Goal: Task Accomplishment & Management: Use online tool/utility

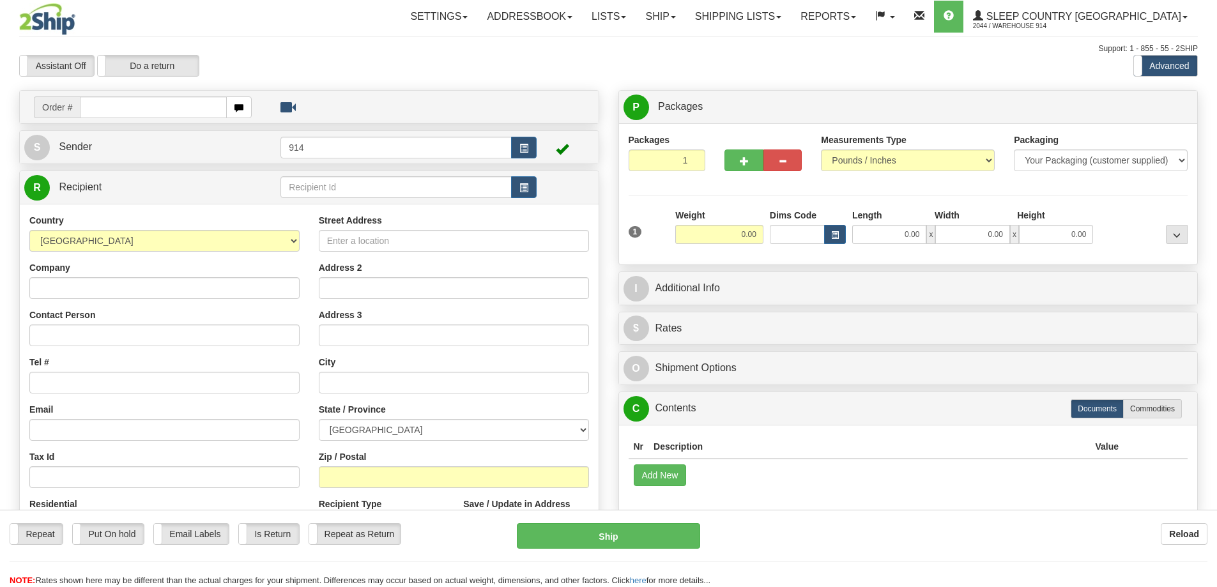
click at [626, 18] on span at bounding box center [623, 17] width 5 height 3
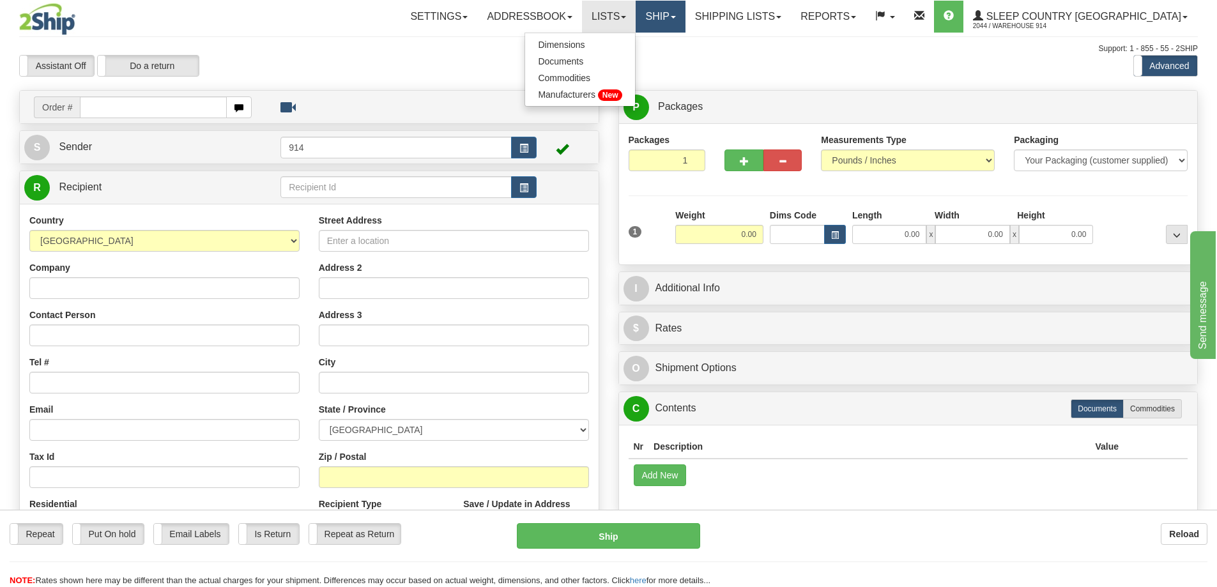
click at [685, 16] on link "Ship" at bounding box center [659, 17] width 49 height 32
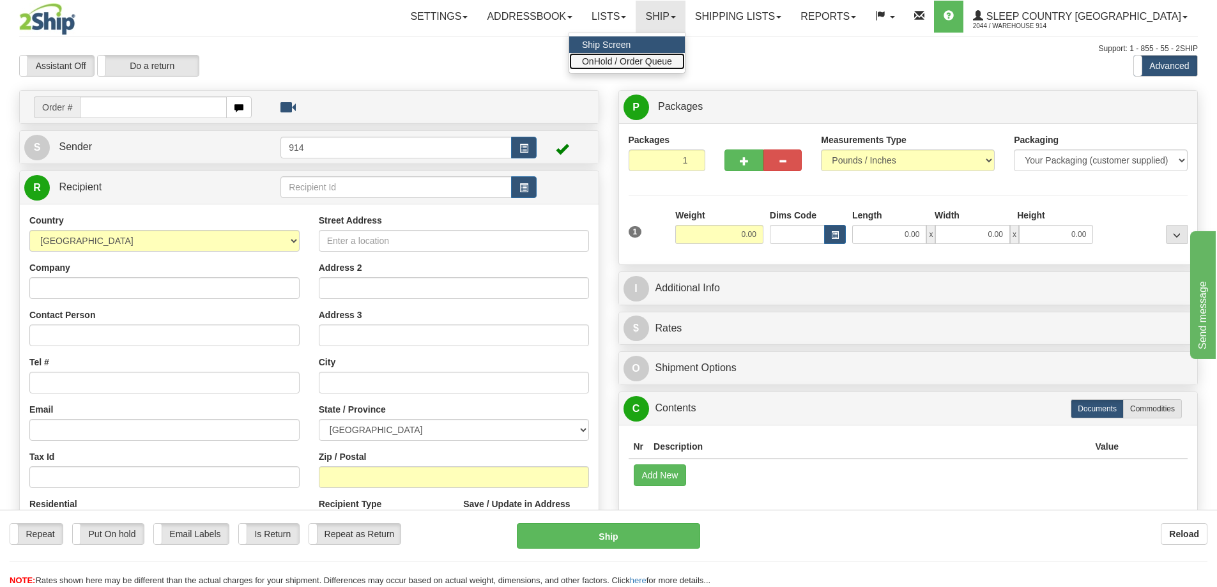
click at [672, 63] on span "OnHold / Order Queue" at bounding box center [627, 61] width 90 height 10
click at [685, 8] on link "Ship" at bounding box center [659, 17] width 49 height 32
click at [685, 52] on link "Ship Screen" at bounding box center [627, 44] width 116 height 17
click at [685, 24] on link "Ship" at bounding box center [659, 17] width 49 height 32
click at [672, 57] on span "OnHold / Order Queue" at bounding box center [627, 61] width 90 height 10
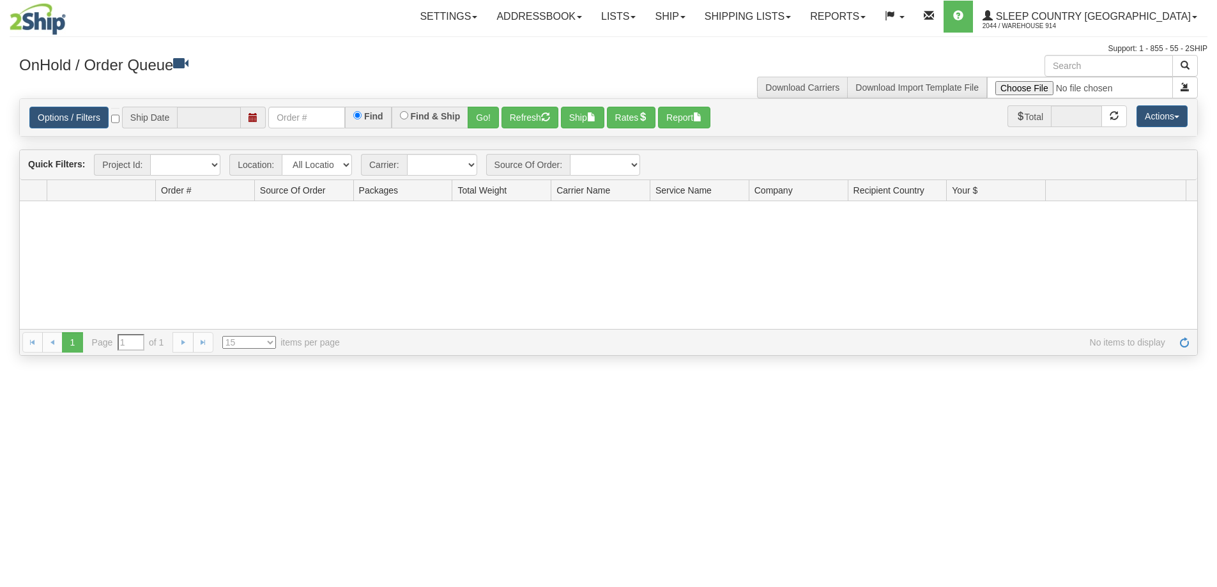
type input "[DATE]"
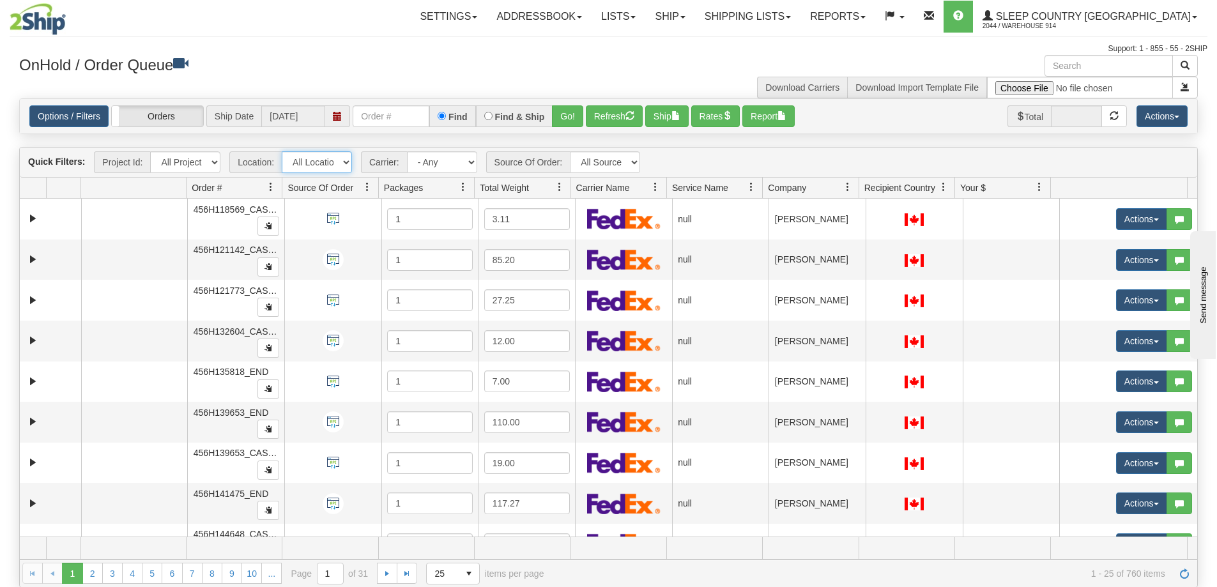
click at [344, 167] on select "All Locations 914 9009 CASPC END SLE BEDDN ZINUC" at bounding box center [317, 162] width 70 height 22
select select "7603"
click at [282, 151] on select "All Locations 914 9009 CASPC END SLE BEDDN ZINUC" at bounding box center [317, 162] width 70 height 22
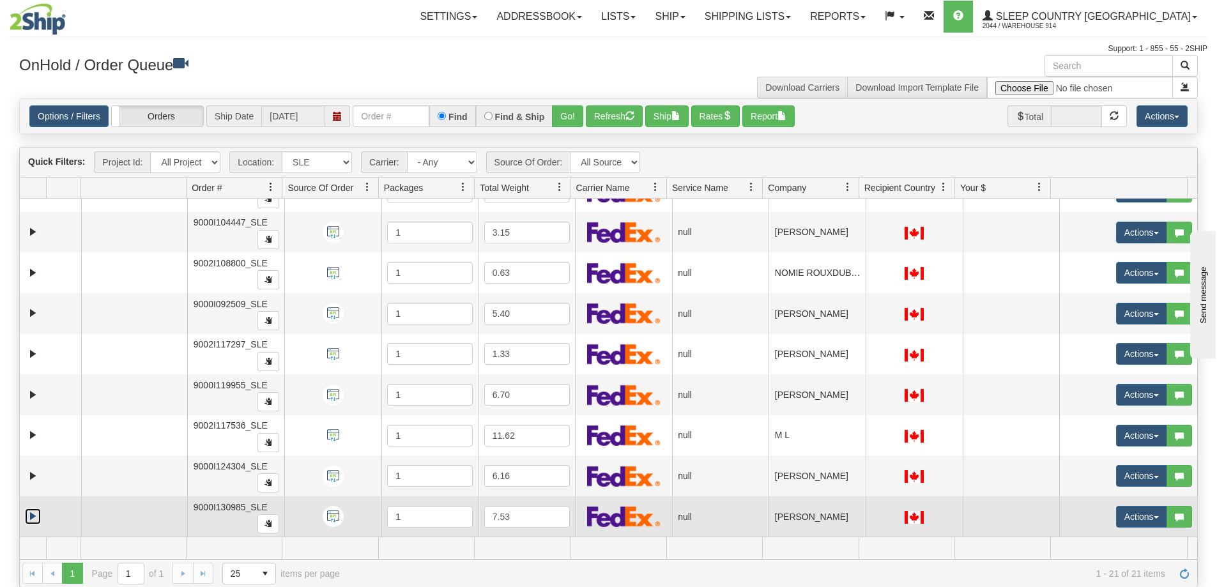
click at [31, 513] on link "Expand" at bounding box center [33, 516] width 16 height 16
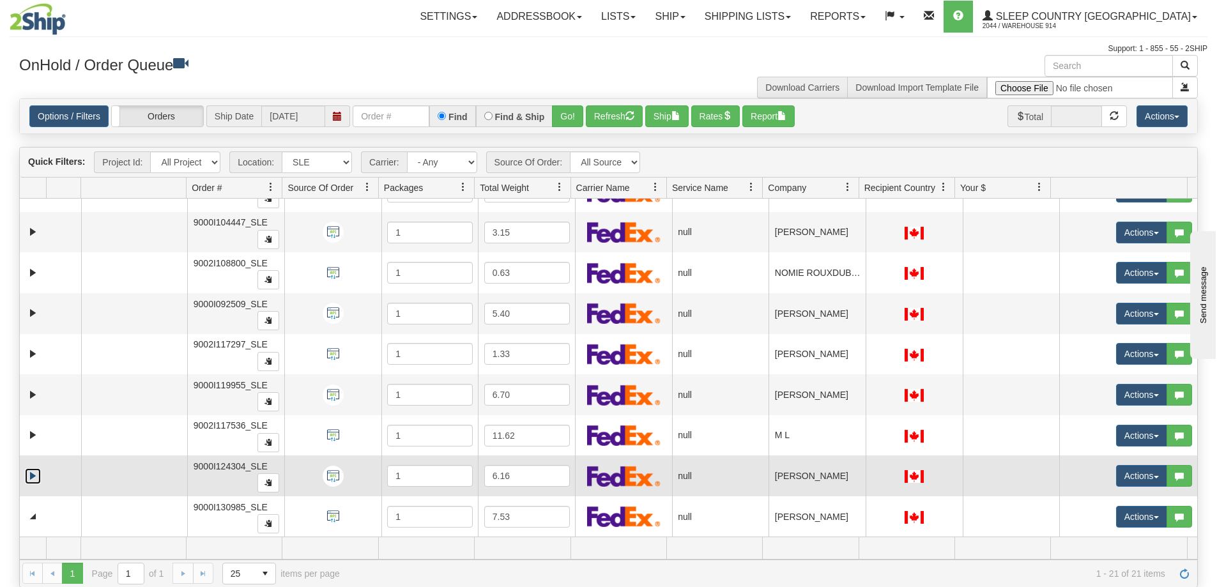
click at [31, 471] on link "Expand" at bounding box center [33, 476] width 16 height 16
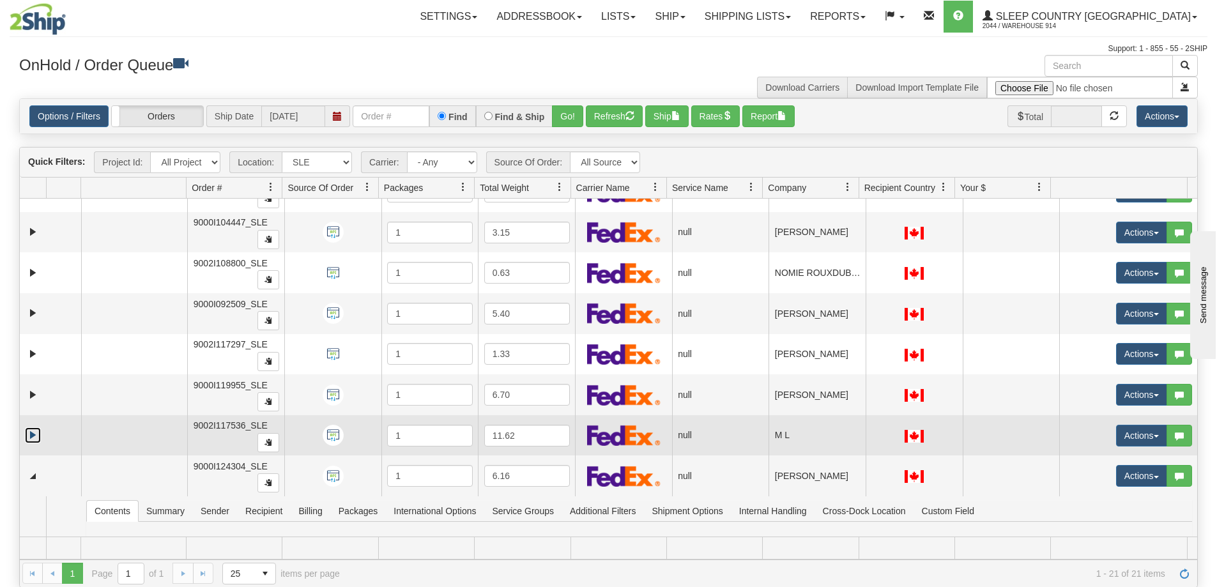
click at [35, 436] on link "Expand" at bounding box center [33, 435] width 16 height 16
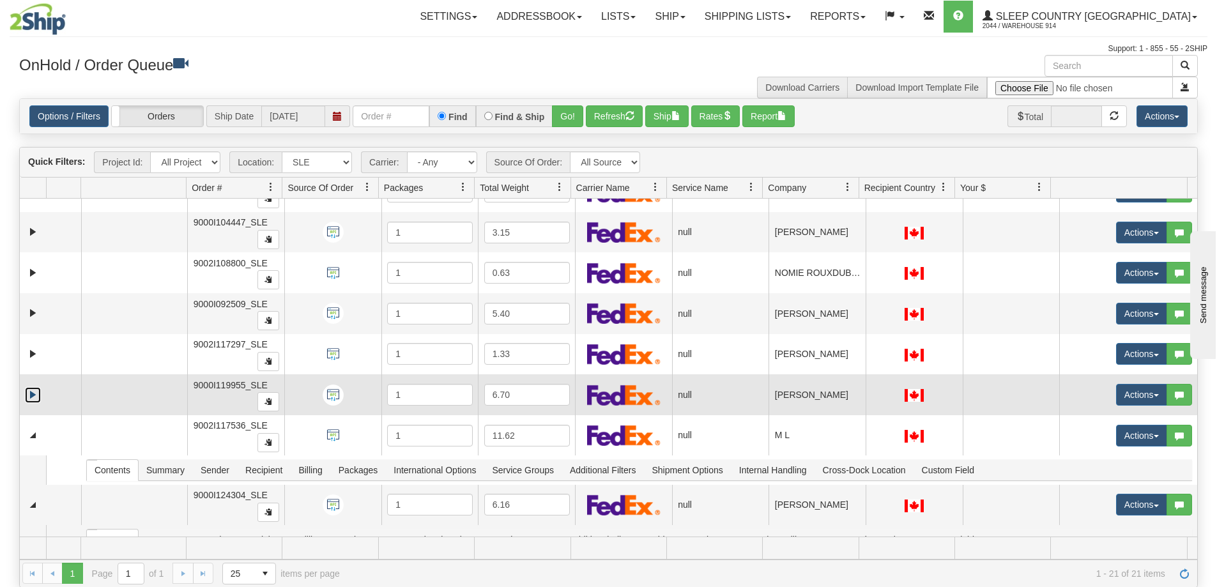
drag, startPoint x: 32, startPoint y: 397, endPoint x: 32, endPoint y: 385, distance: 11.5
click at [32, 396] on link "Expand" at bounding box center [33, 395] width 16 height 16
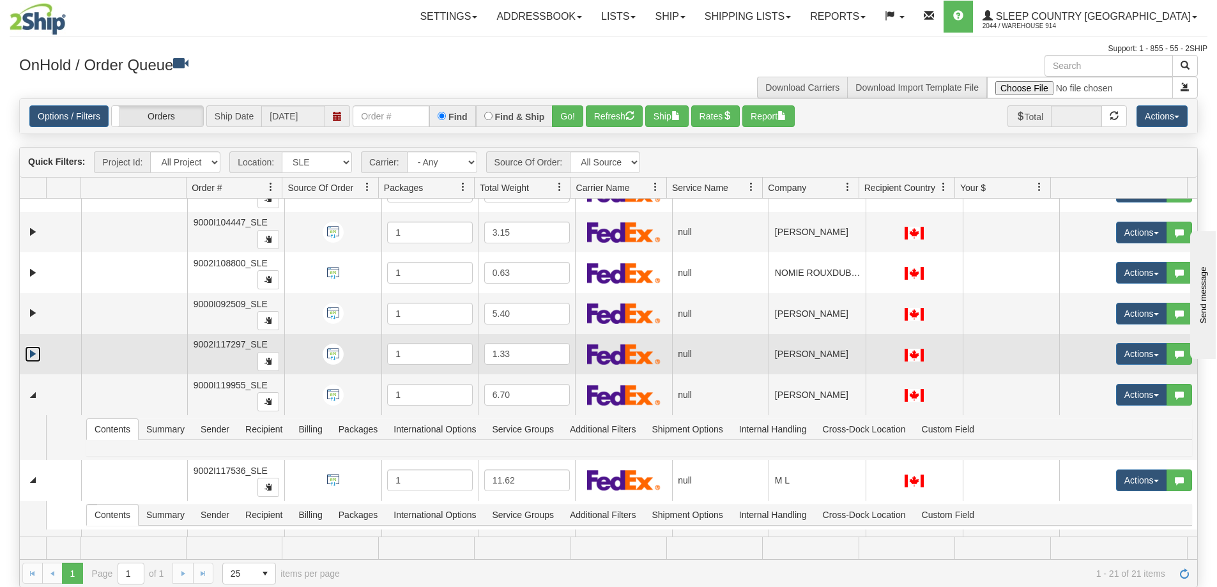
click at [31, 356] on link "Expand" at bounding box center [33, 354] width 16 height 16
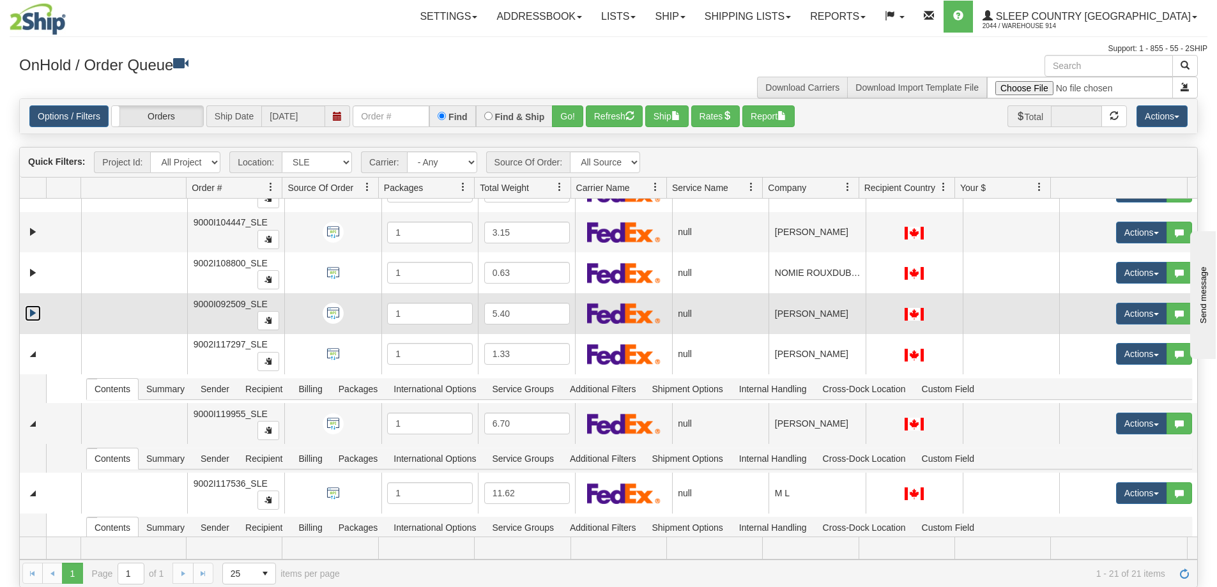
click at [31, 314] on link "Expand" at bounding box center [33, 313] width 16 height 16
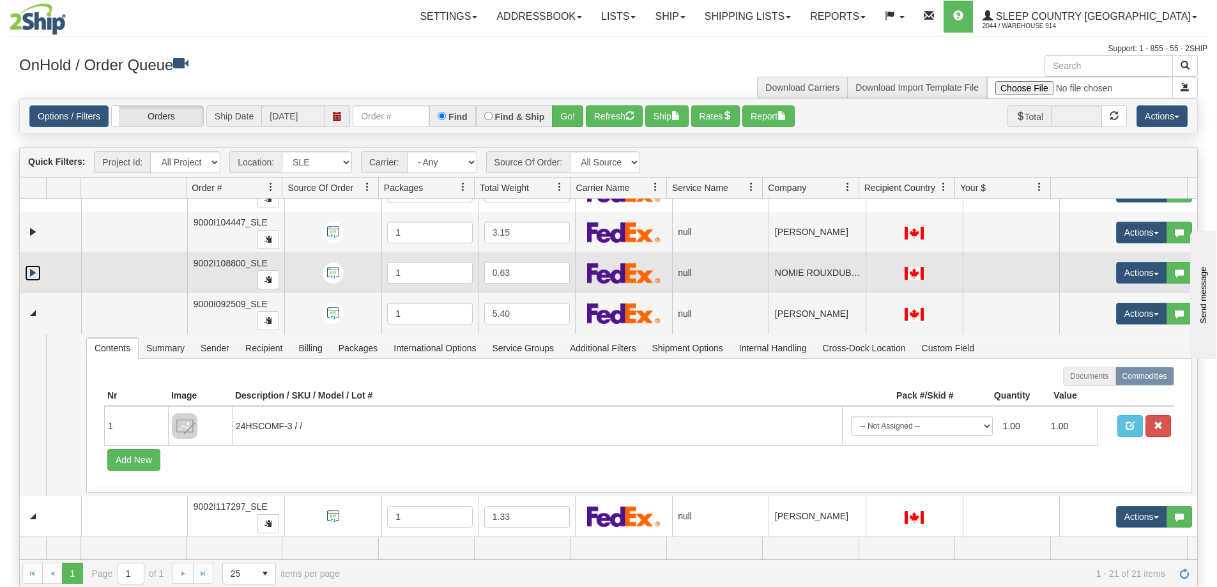
click at [33, 272] on link "Expand" at bounding box center [33, 273] width 16 height 16
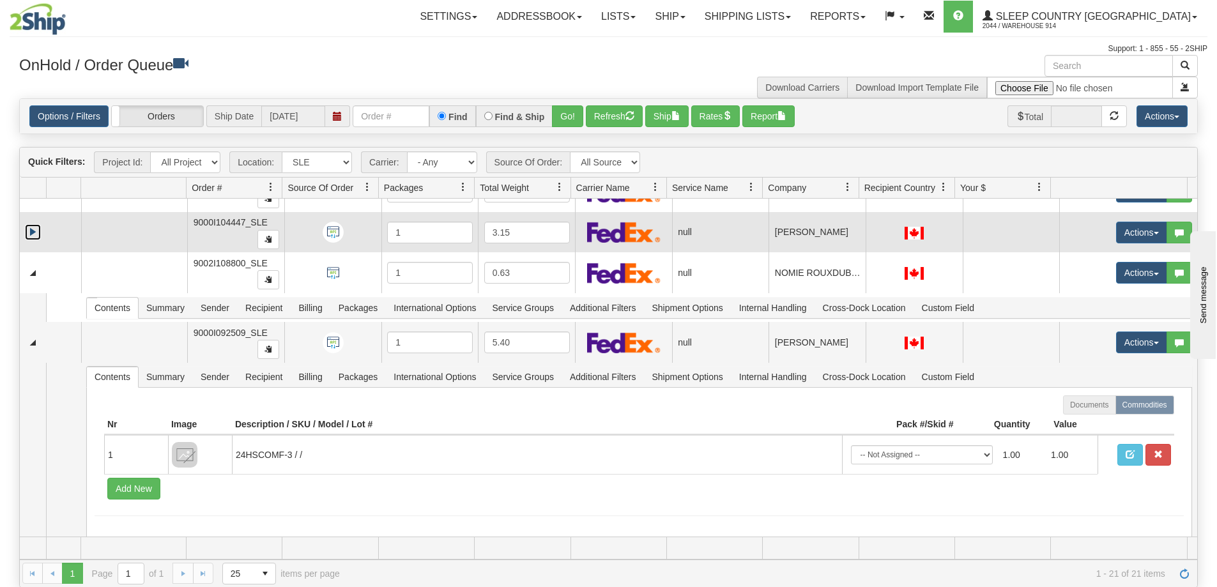
click at [36, 232] on link "Expand" at bounding box center [33, 232] width 16 height 16
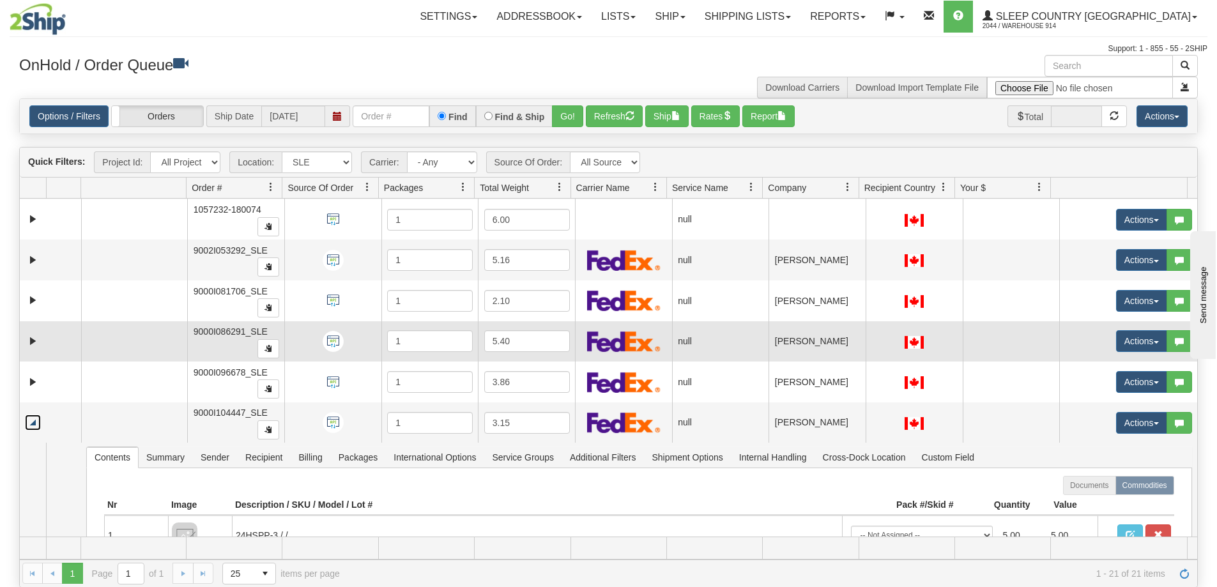
scroll to position [323, 0]
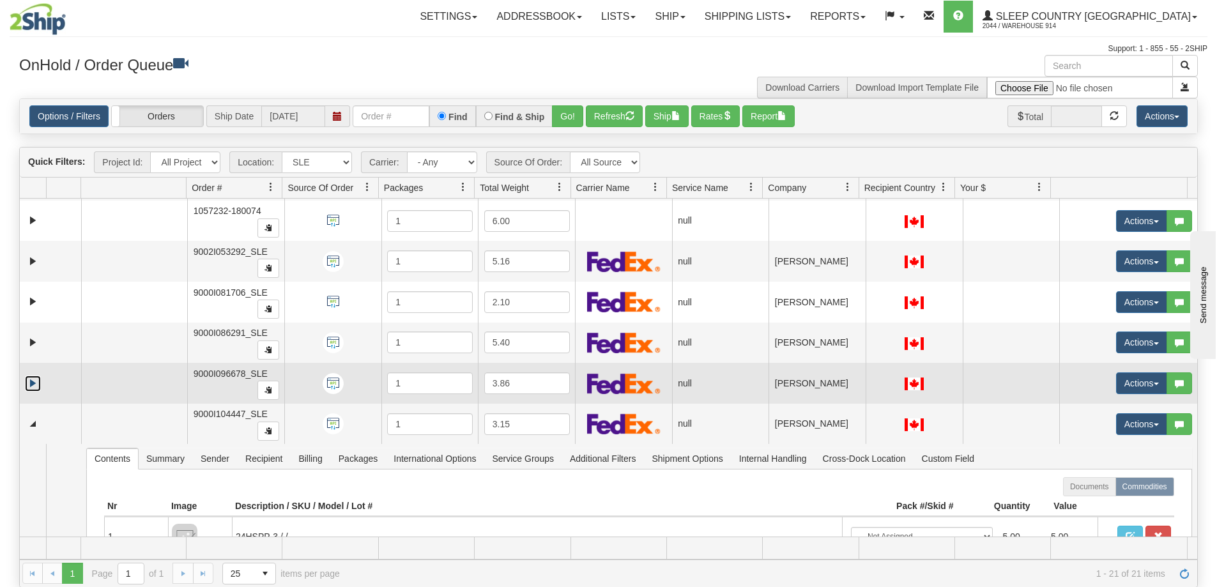
click at [34, 382] on link "Expand" at bounding box center [33, 384] width 16 height 16
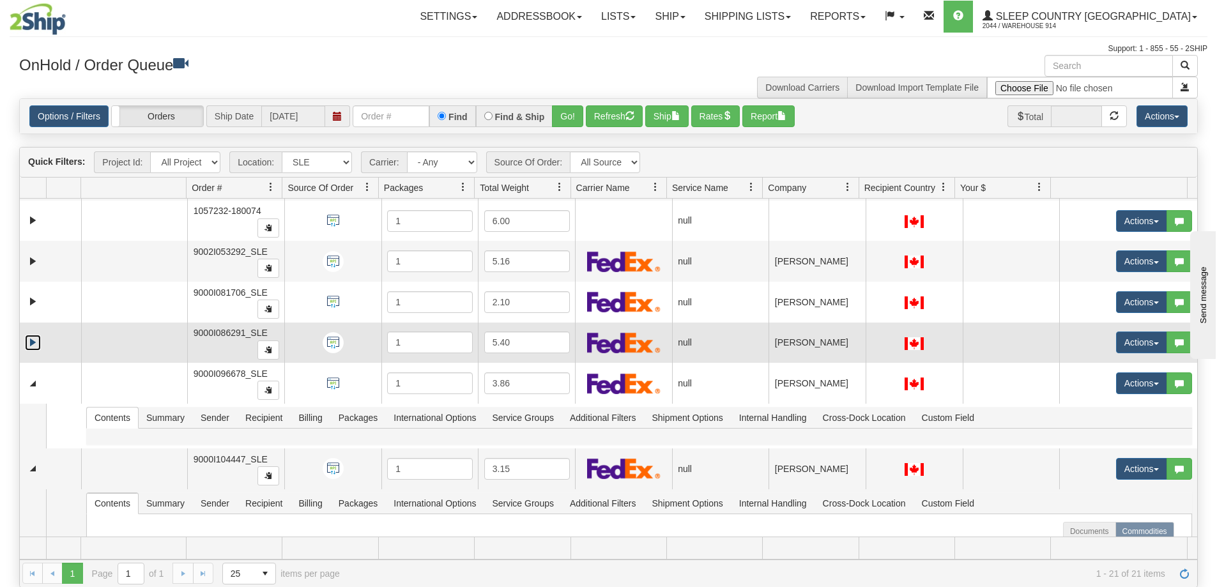
click at [33, 345] on link "Expand" at bounding box center [33, 343] width 16 height 16
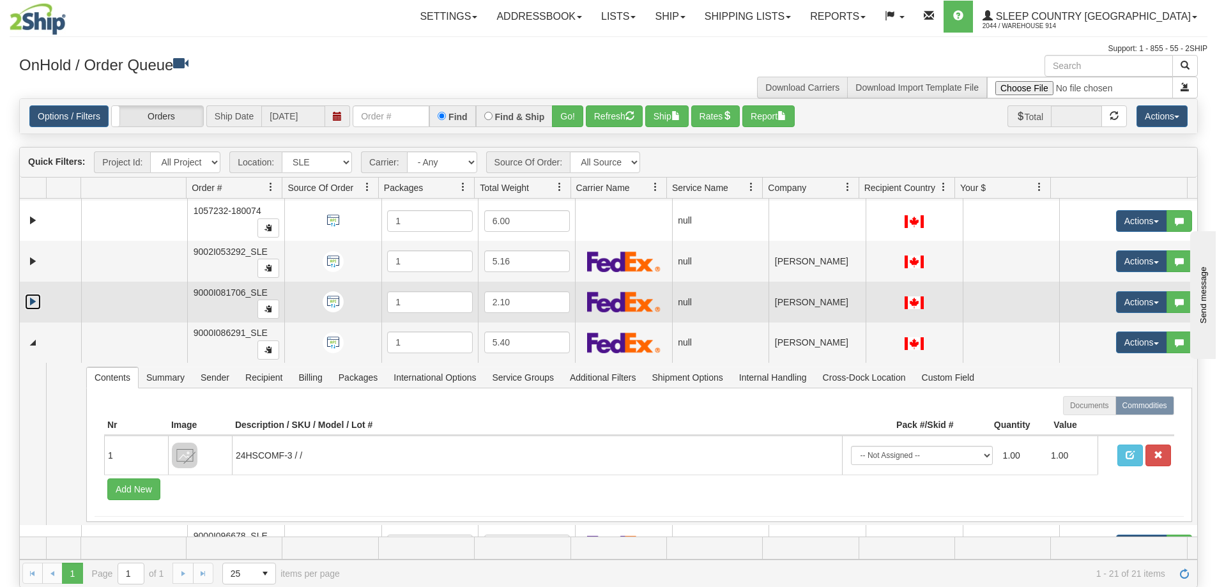
click at [34, 307] on link "Expand" at bounding box center [33, 302] width 16 height 16
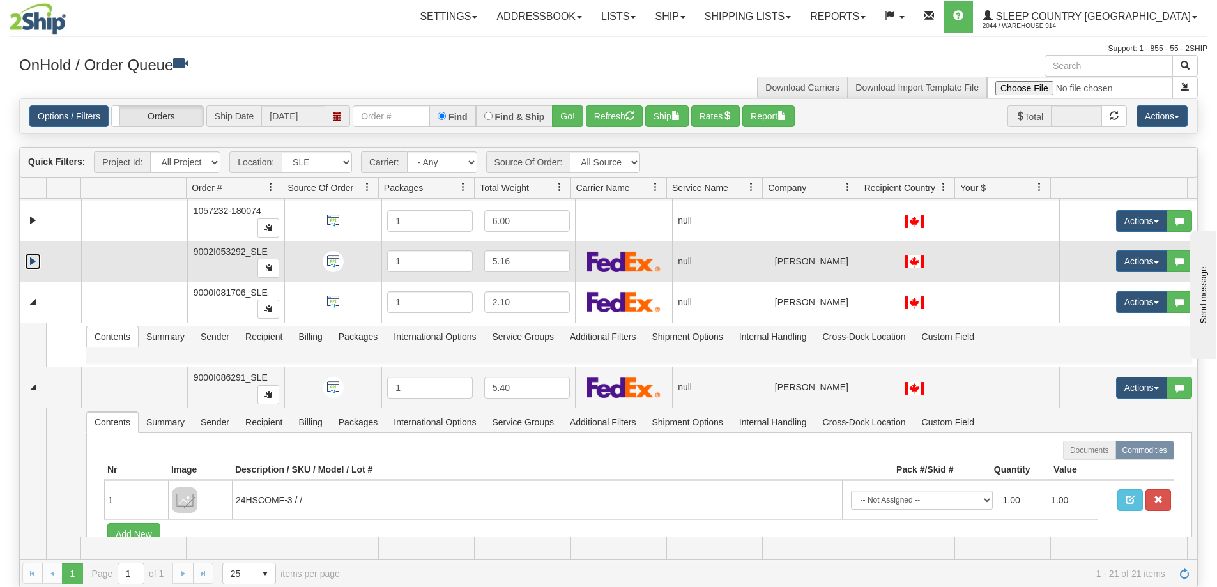
click at [33, 261] on link "Expand" at bounding box center [33, 262] width 16 height 16
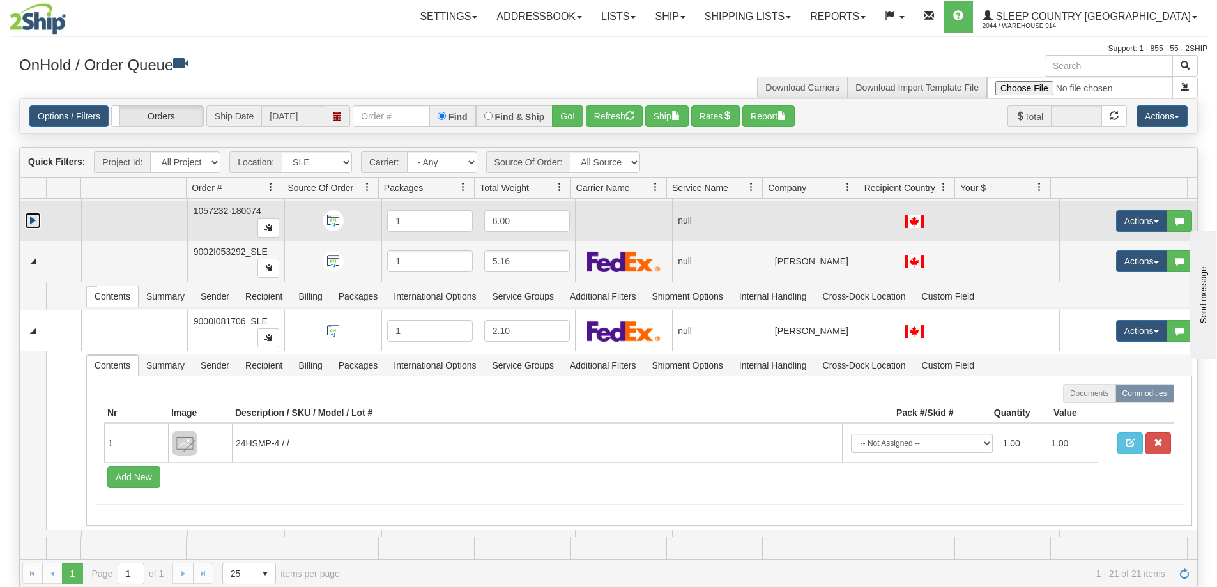
click at [33, 219] on link "Expand" at bounding box center [33, 221] width 16 height 16
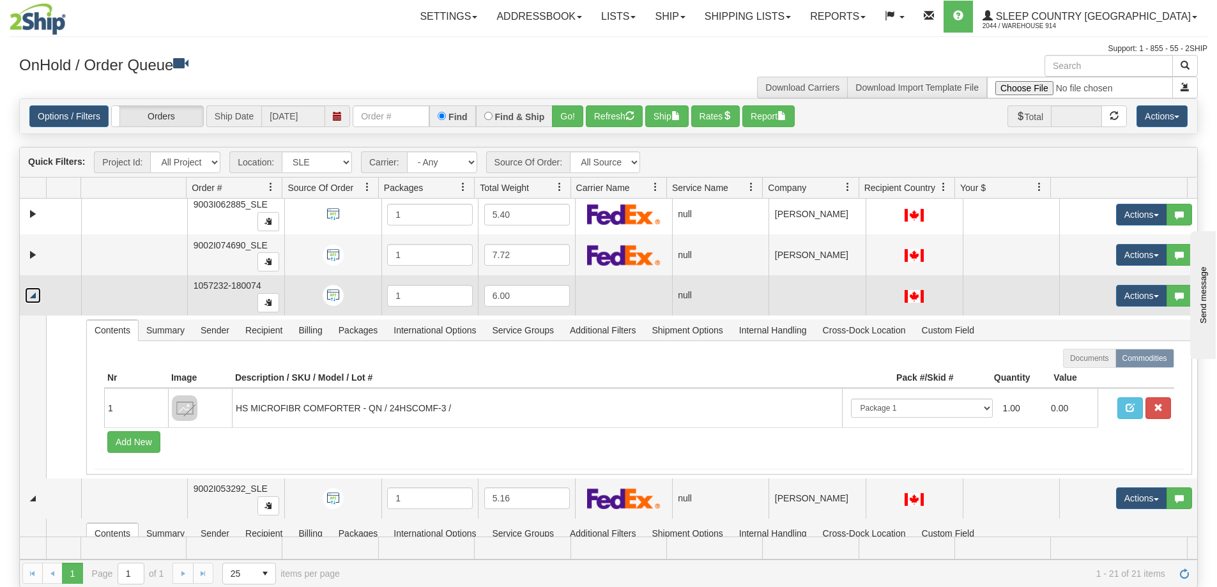
scroll to position [132, 0]
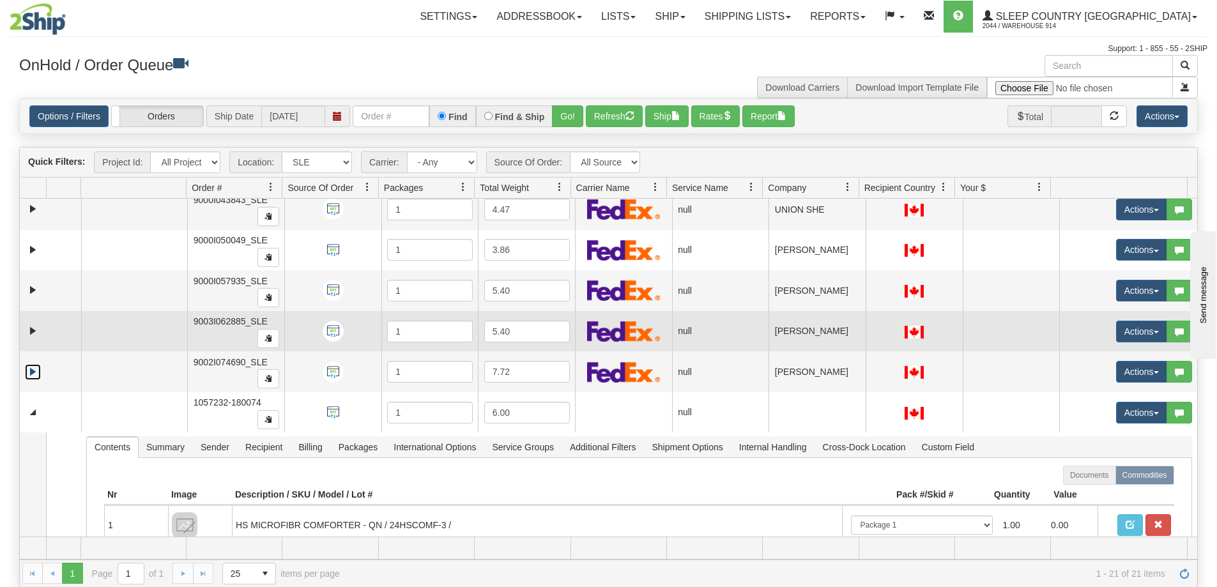
click at [36, 372] on link "Expand" at bounding box center [33, 372] width 16 height 16
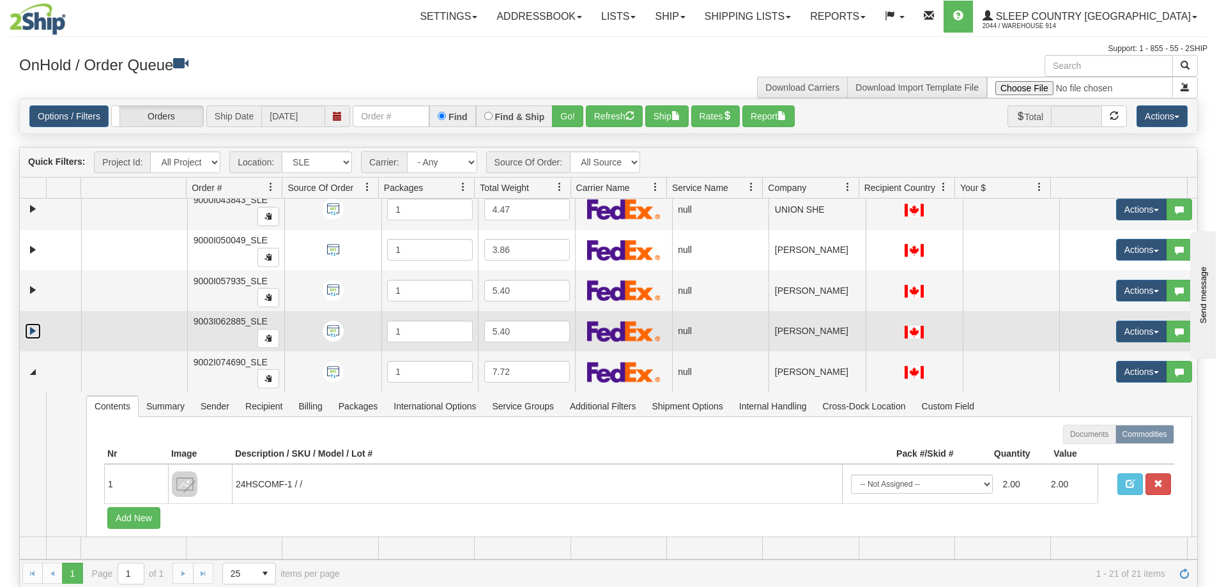
click at [33, 327] on link "Expand" at bounding box center [33, 331] width 16 height 16
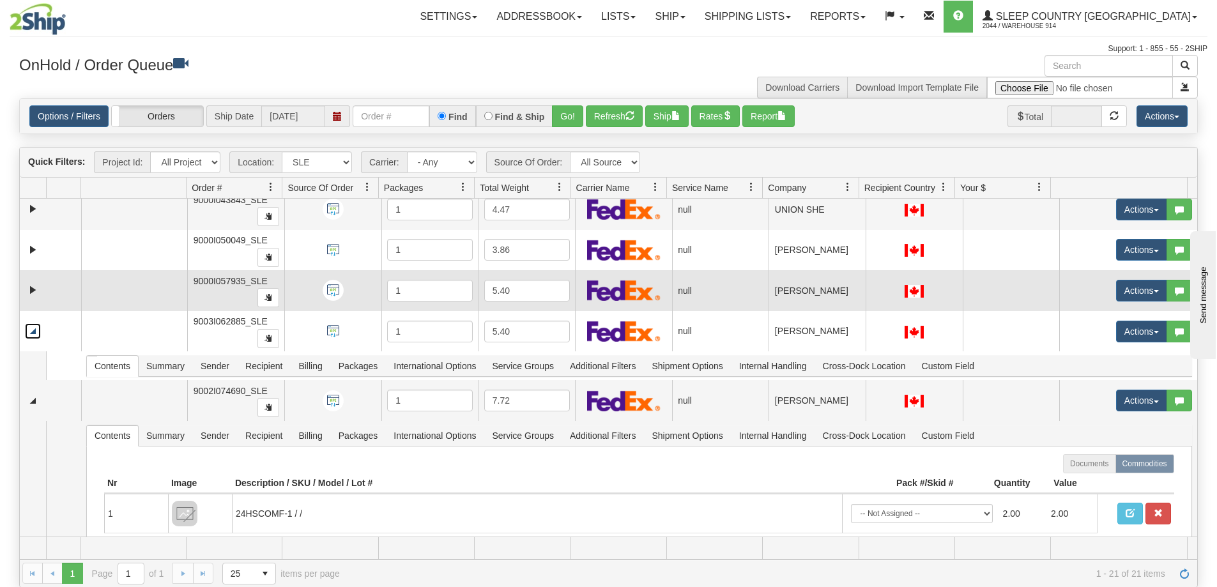
click at [28, 282] on td at bounding box center [50, 290] width 61 height 41
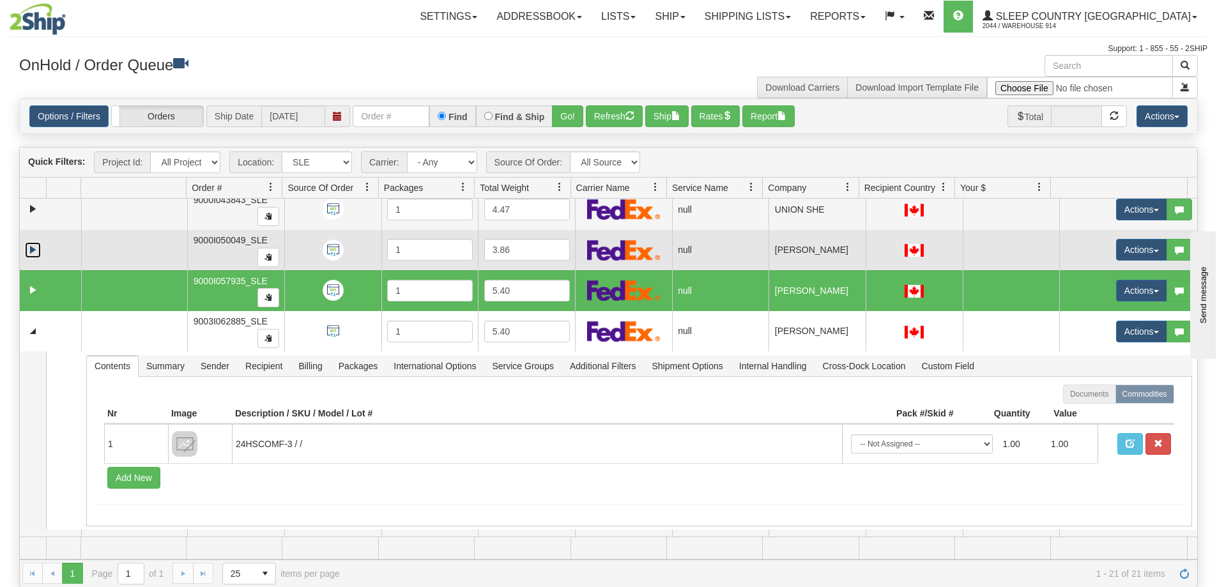
click at [31, 254] on link "Expand" at bounding box center [33, 250] width 16 height 16
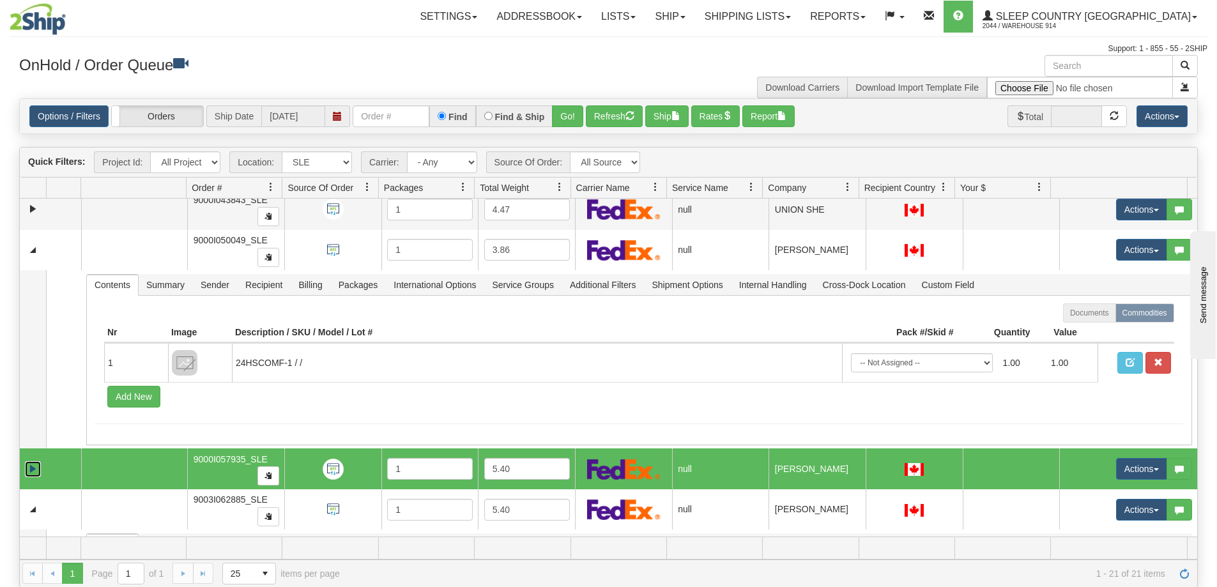
click at [34, 469] on link "Expand" at bounding box center [33, 469] width 16 height 16
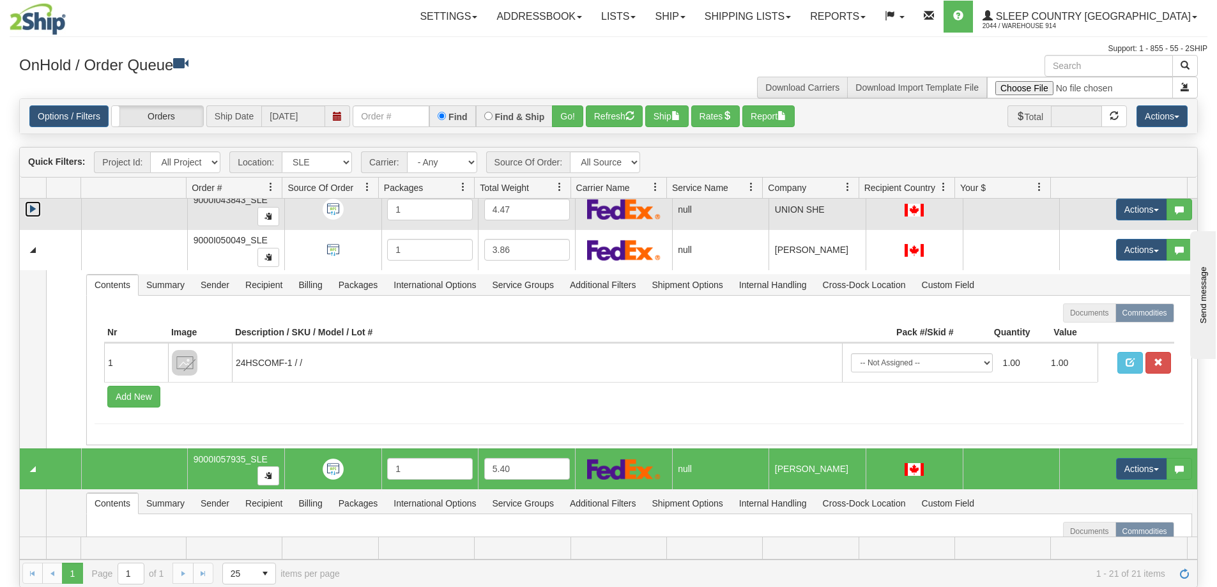
click at [34, 210] on link "Expand" at bounding box center [33, 209] width 16 height 16
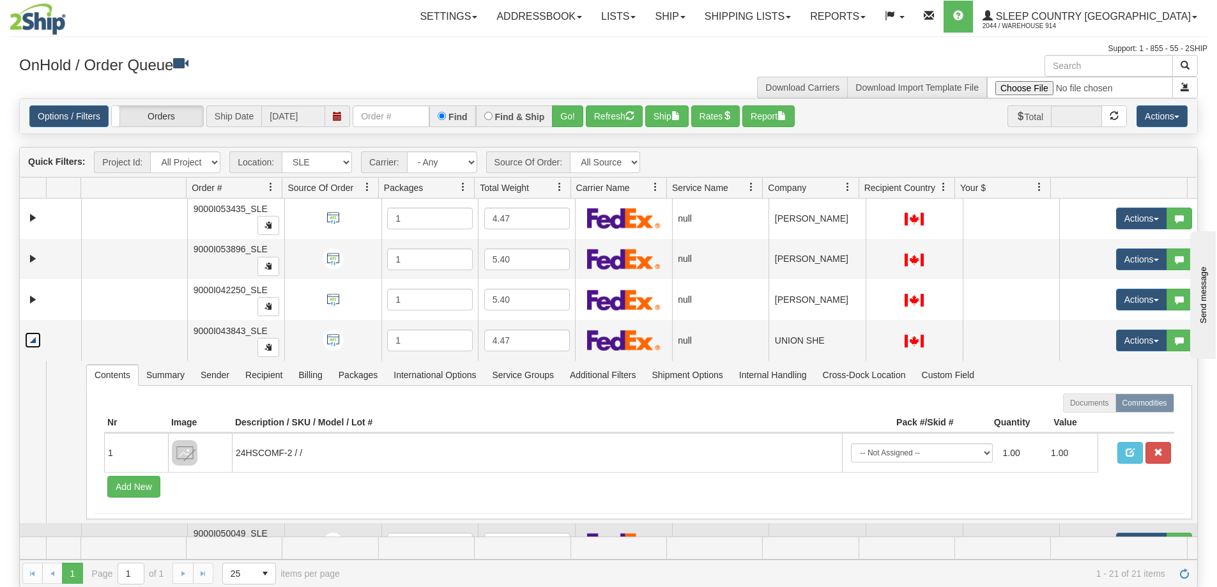
scroll to position [0, 0]
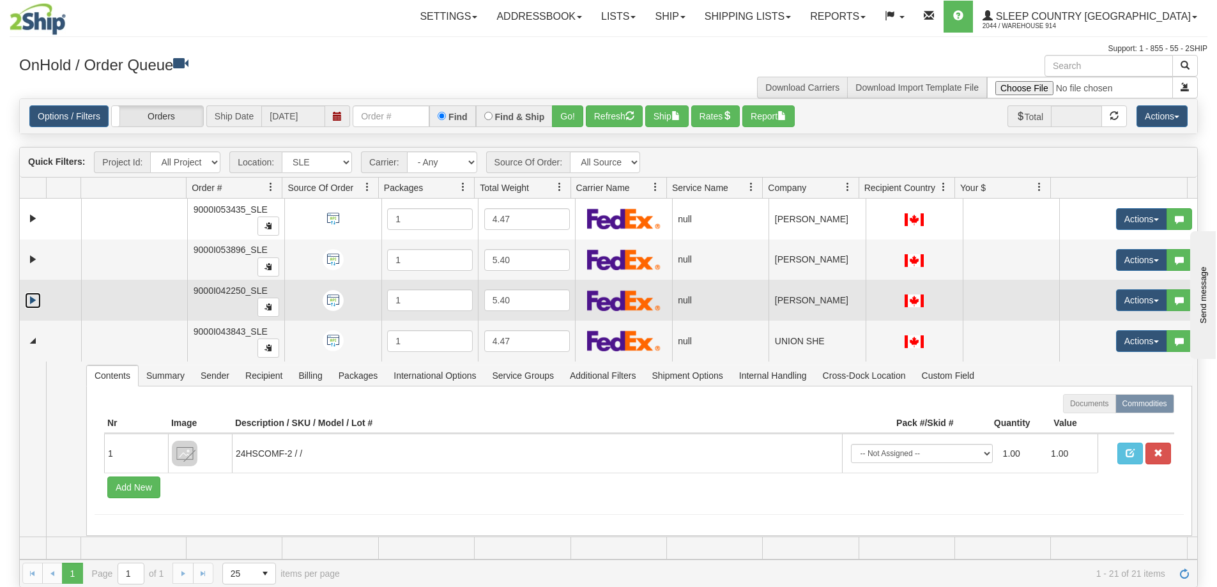
click at [34, 297] on link "Expand" at bounding box center [33, 301] width 16 height 16
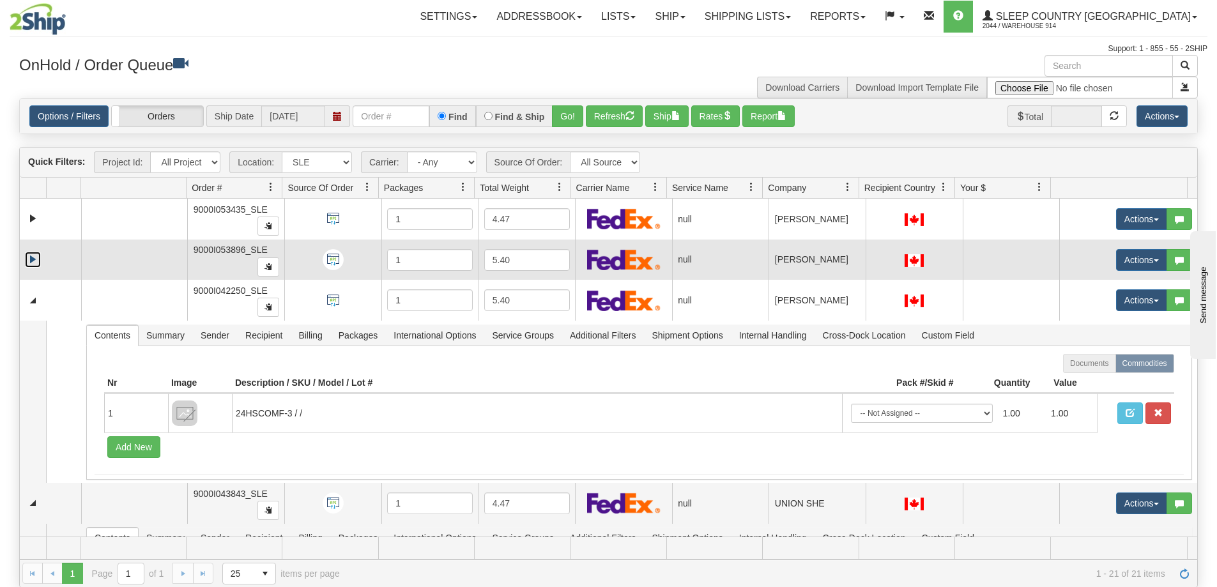
click at [32, 261] on link "Expand" at bounding box center [33, 260] width 16 height 16
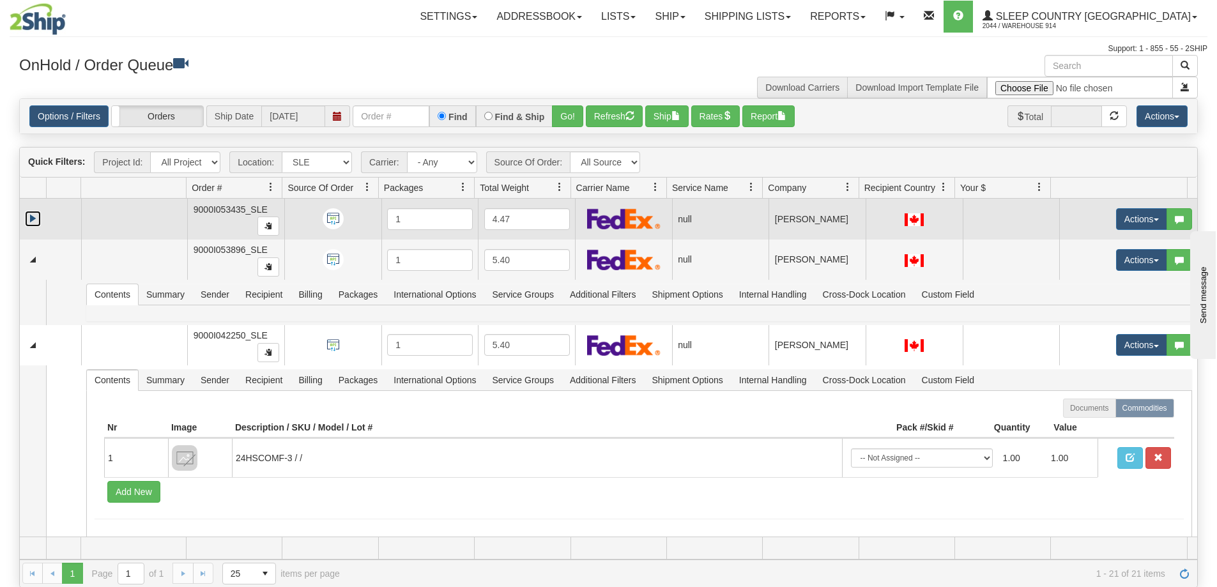
click at [33, 215] on link "Expand" at bounding box center [33, 219] width 16 height 16
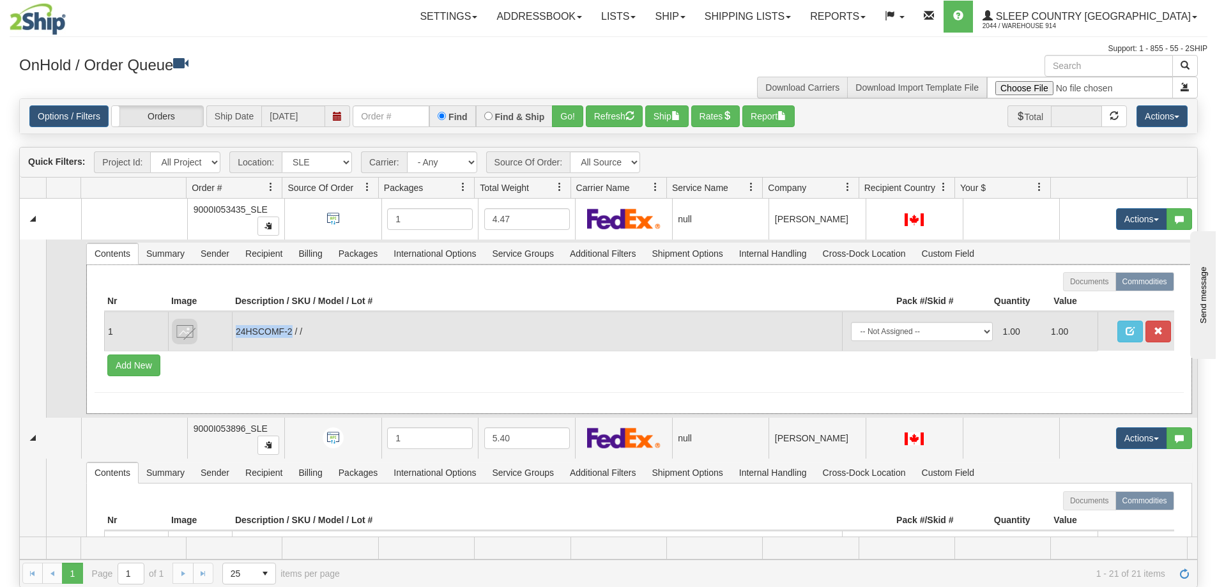
drag, startPoint x: 236, startPoint y: 333, endPoint x: 292, endPoint y: 330, distance: 56.3
click at [292, 330] on td "24HSCOMF-2 / /" at bounding box center [537, 331] width 610 height 39
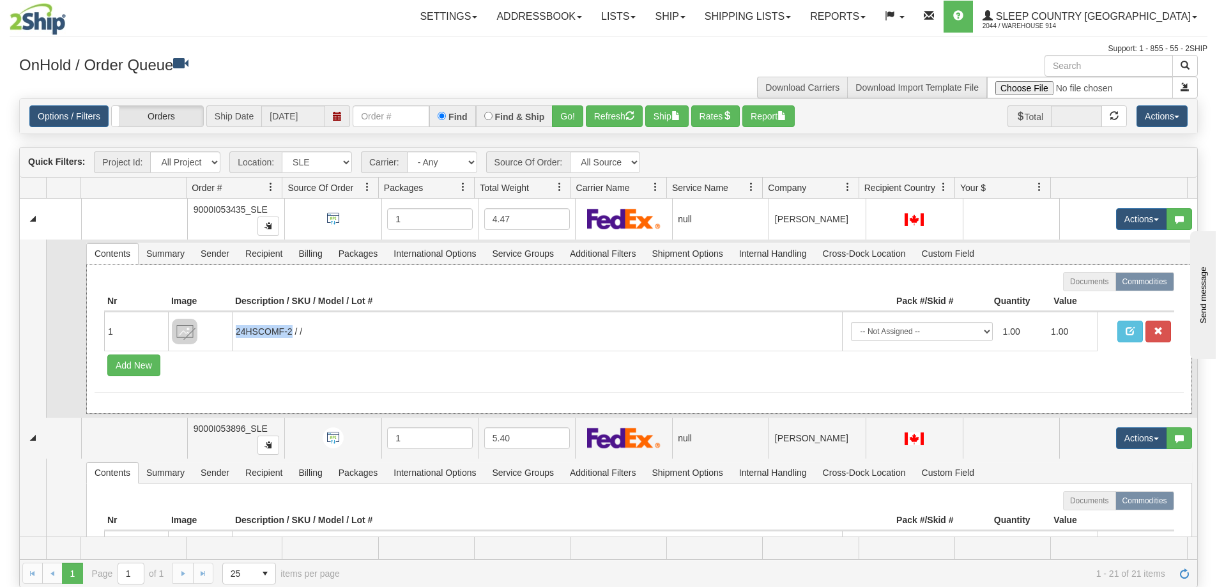
copy td "24HSCOMF-2"
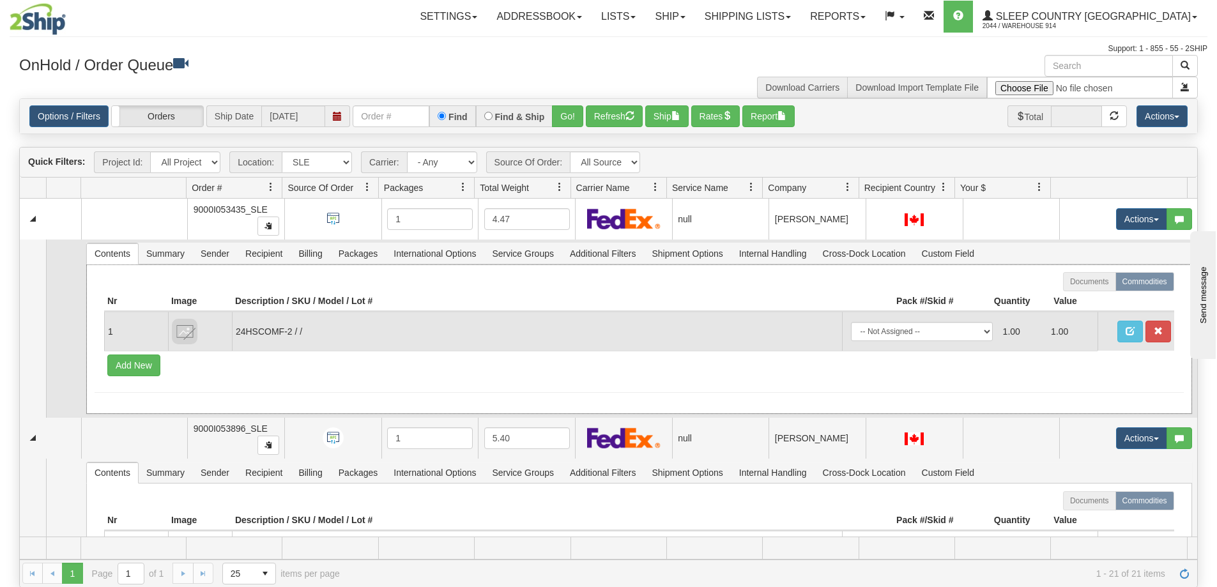
click at [374, 339] on td "24HSCOMF-2 / /" at bounding box center [537, 331] width 610 height 39
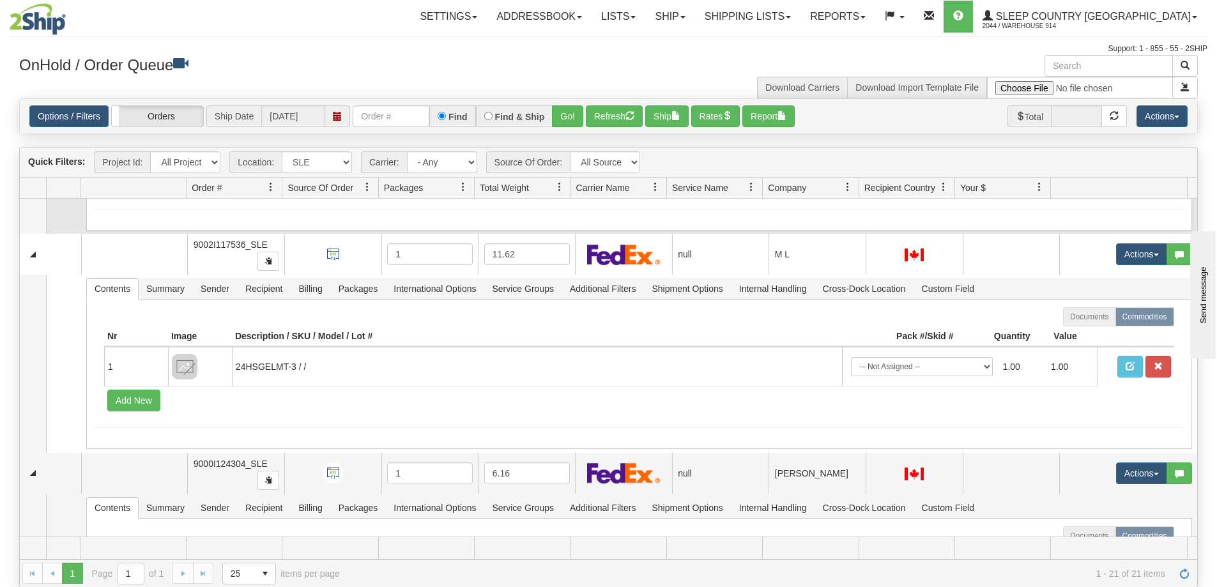
scroll to position [4023, 0]
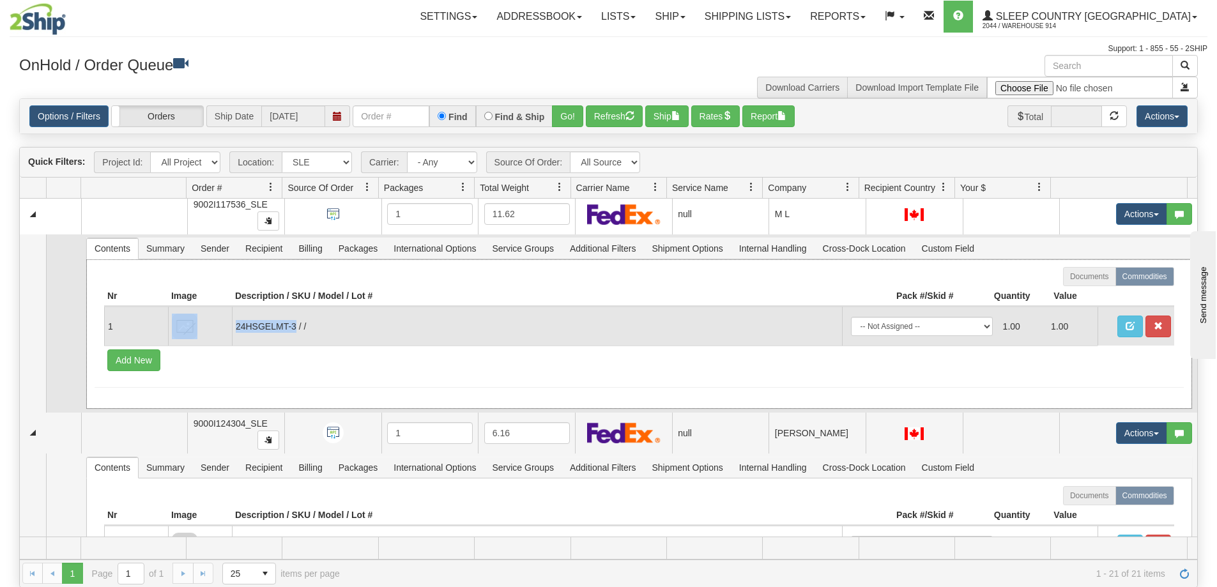
drag, startPoint x: 295, startPoint y: 328, endPoint x: 217, endPoint y: 335, distance: 78.3
click at [217, 335] on tr "1 24HSGELMT-3 / / -- Not Assigned -- Package 1 1.00 1.00" at bounding box center [639, 326] width 1070 height 39
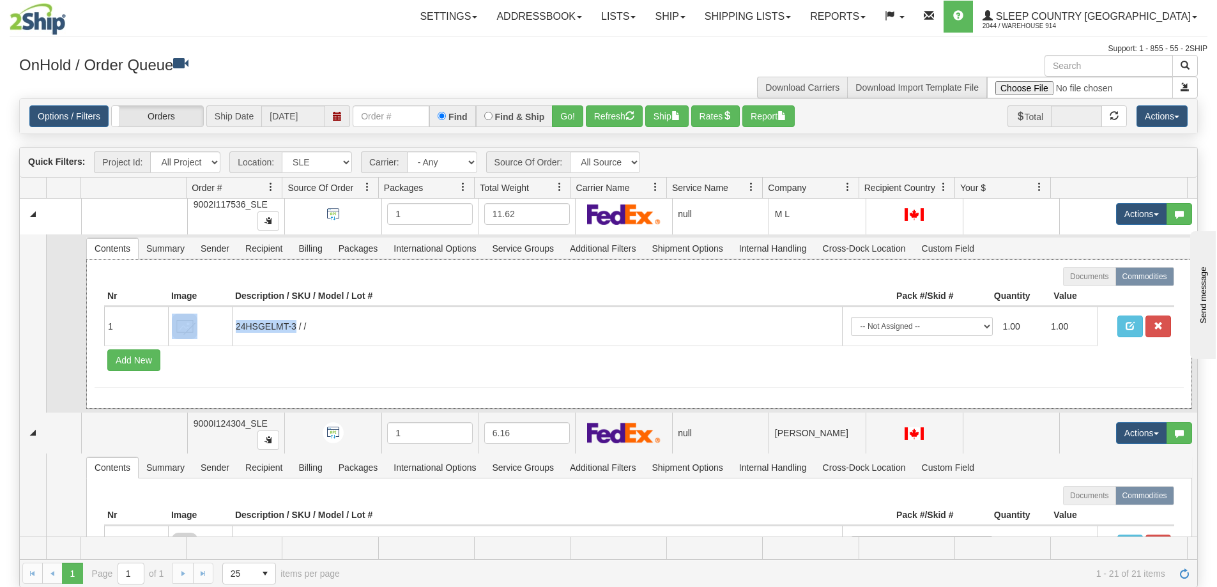
copy tr "24HSGELMT-3"
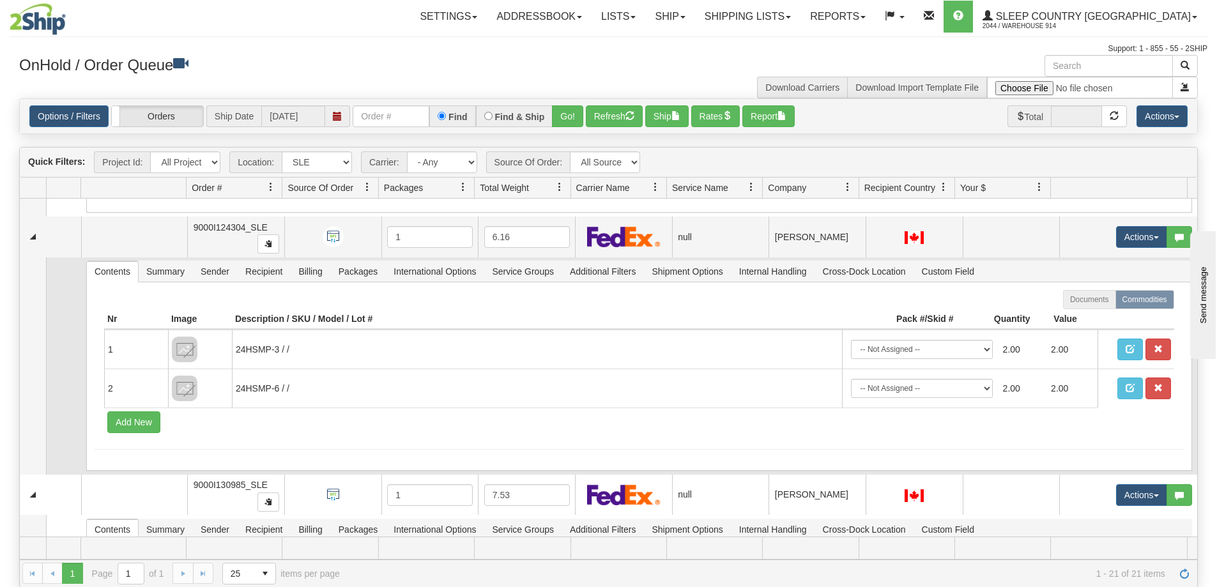
scroll to position [4215, 0]
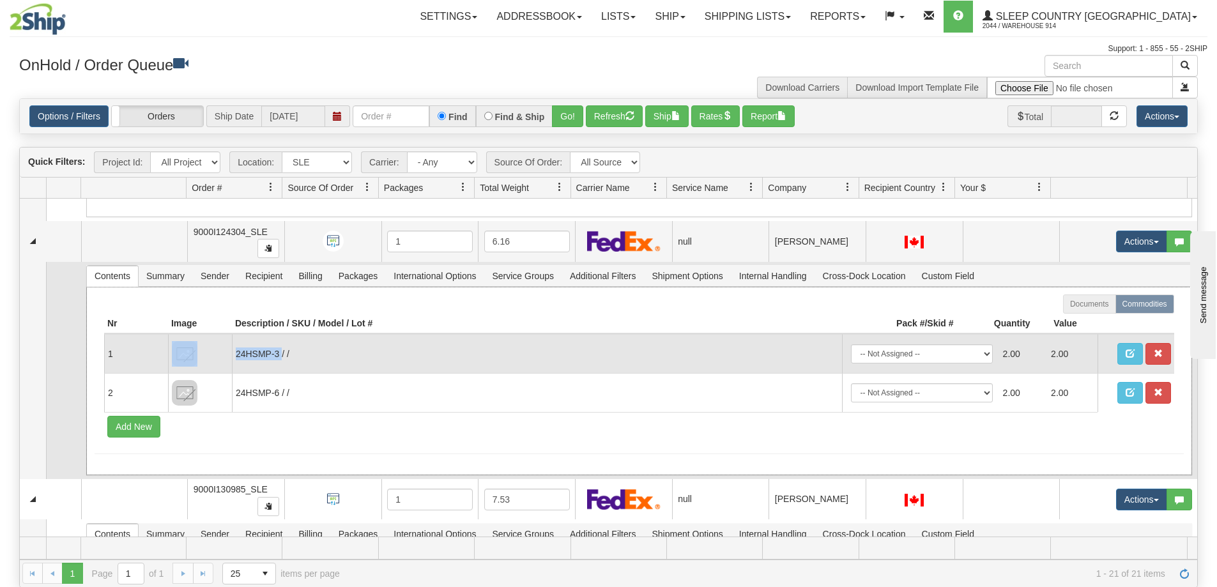
drag, startPoint x: 280, startPoint y: 354, endPoint x: 217, endPoint y: 356, distance: 63.9
click at [217, 356] on tr "1 24HSMP-3 / / -- Not Assigned -- Package 1 2.00 2.00" at bounding box center [639, 353] width 1070 height 39
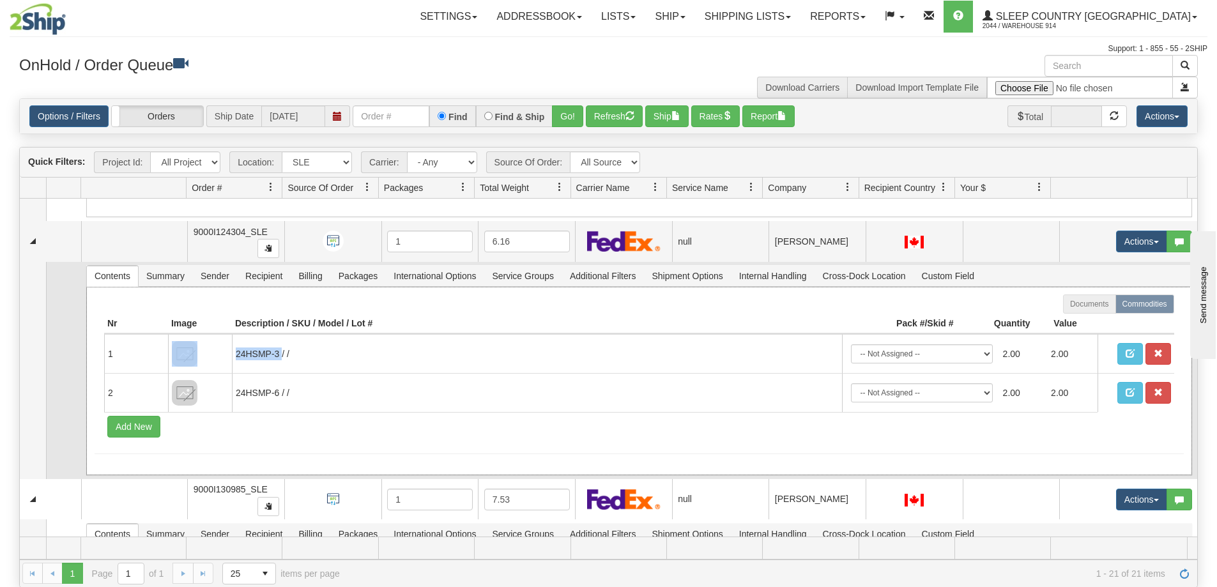
copy tr "24HSMP-3"
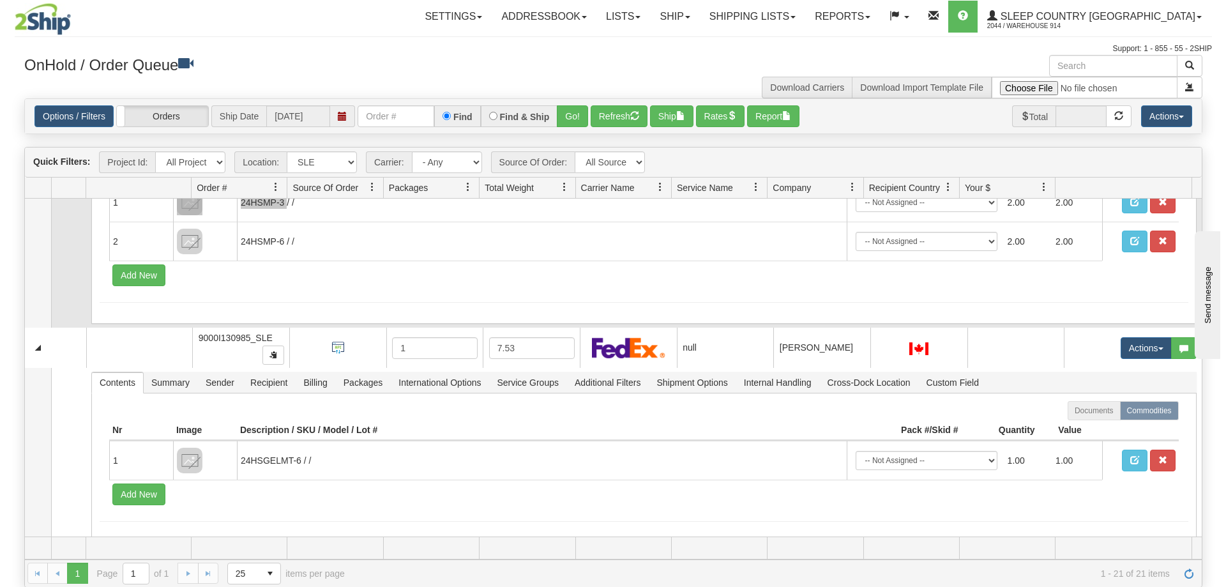
scroll to position [4376, 0]
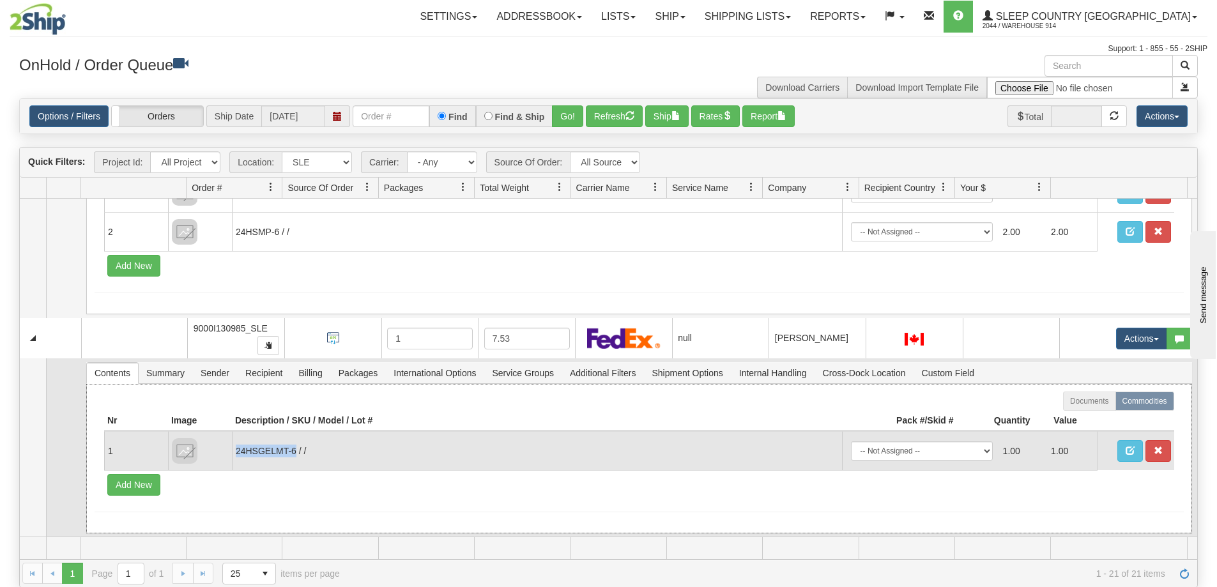
drag, startPoint x: 295, startPoint y: 450, endPoint x: 236, endPoint y: 454, distance: 59.5
click at [236, 454] on td "24HSGELMT-6 / /" at bounding box center [537, 450] width 610 height 39
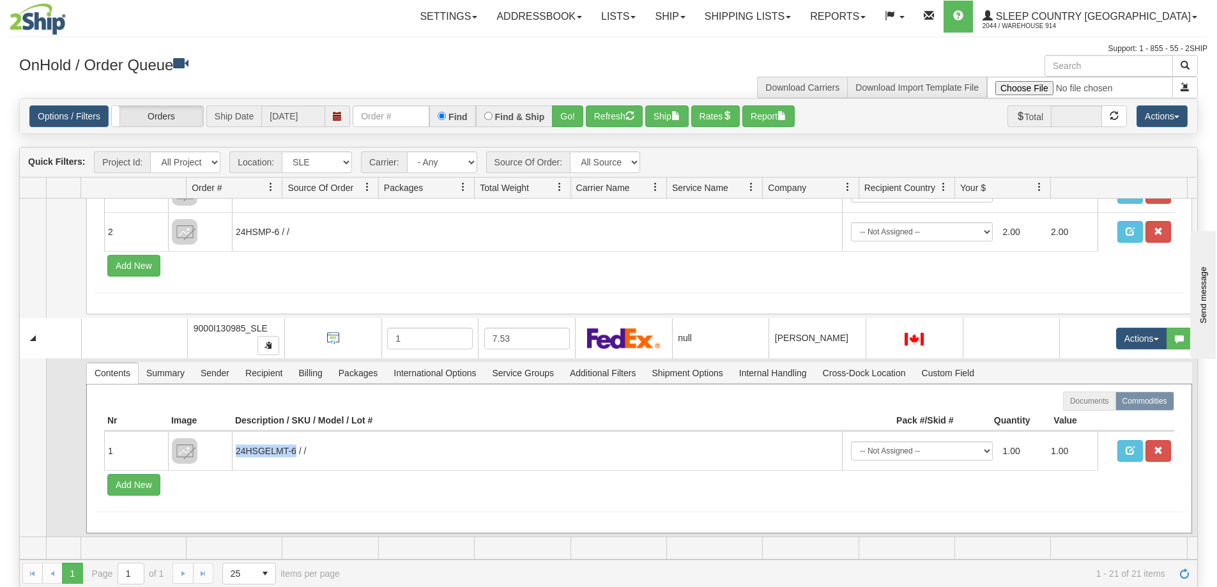
copy td "24HSGELMT-6"
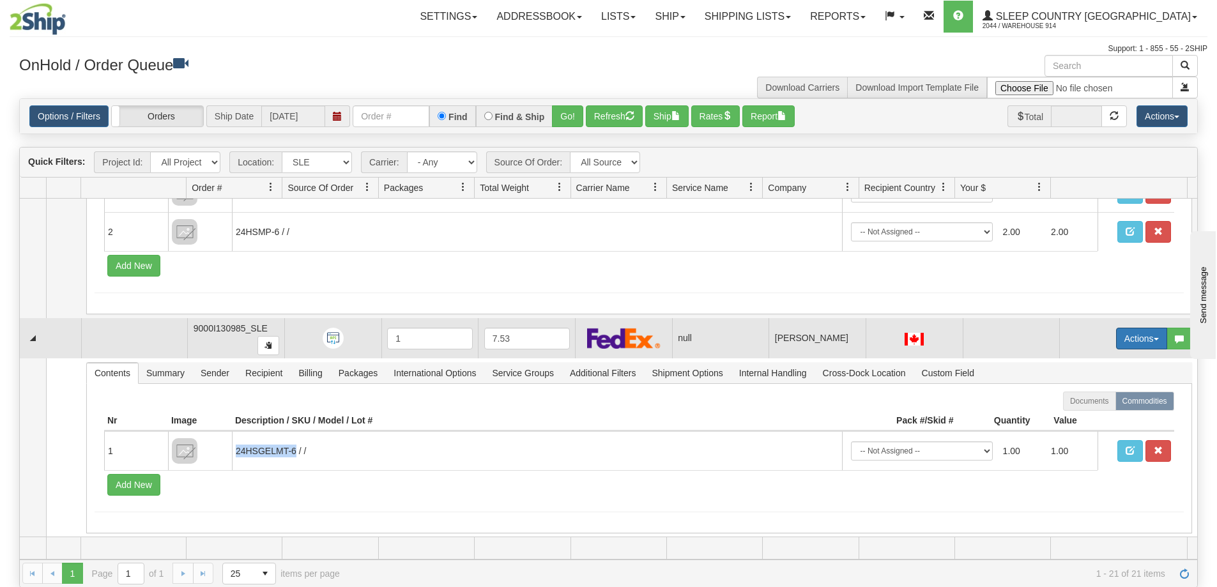
click at [1129, 333] on button "Actions" at bounding box center [1141, 339] width 51 height 22
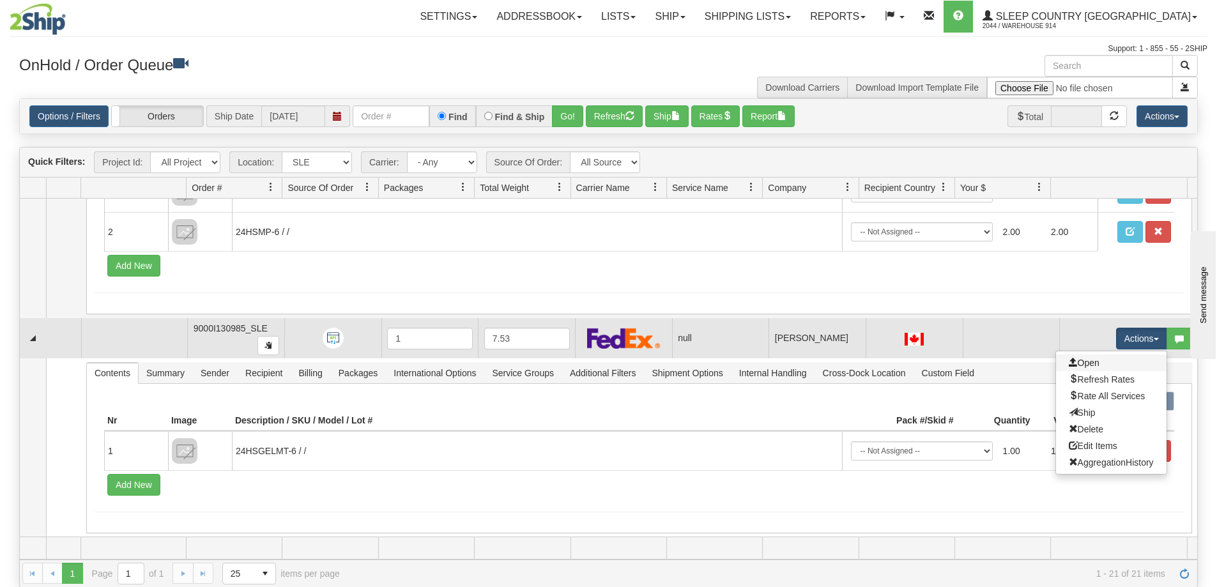
click at [1132, 365] on link "Open" at bounding box center [1111, 362] width 110 height 17
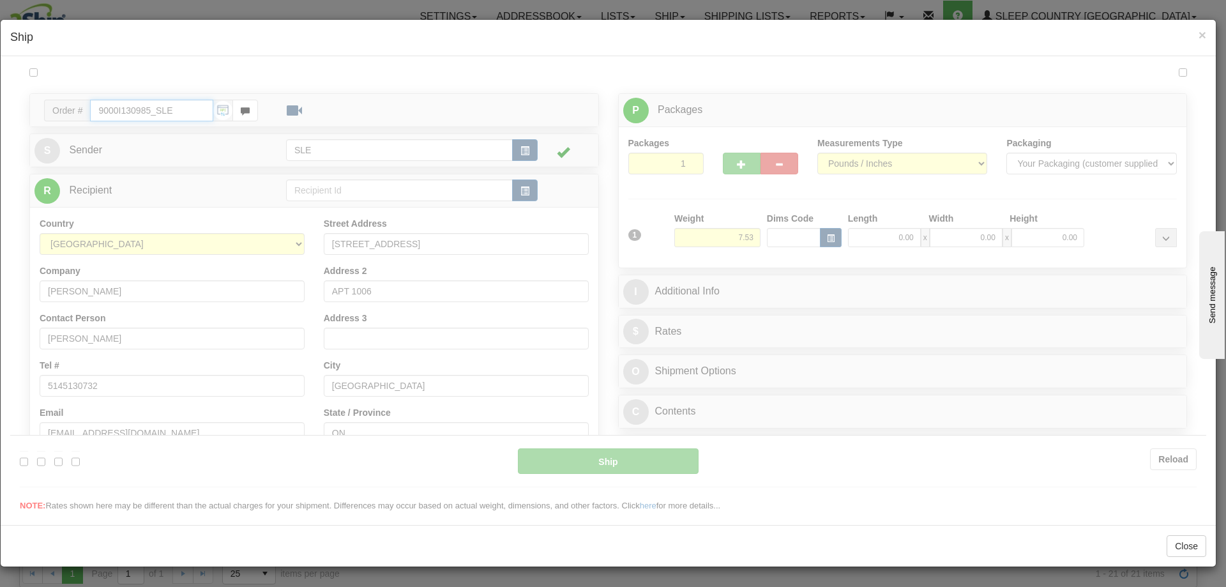
scroll to position [0, 0]
type input "09:27"
type input "16:00"
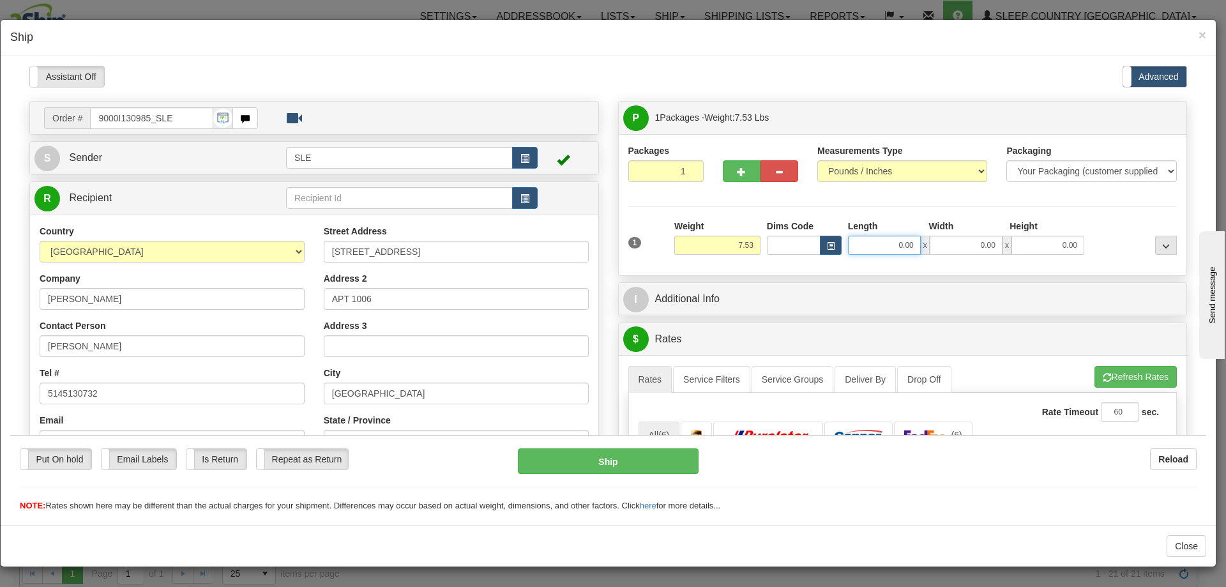
click at [864, 253] on input "0.00" at bounding box center [884, 244] width 73 height 19
type input "10.00"
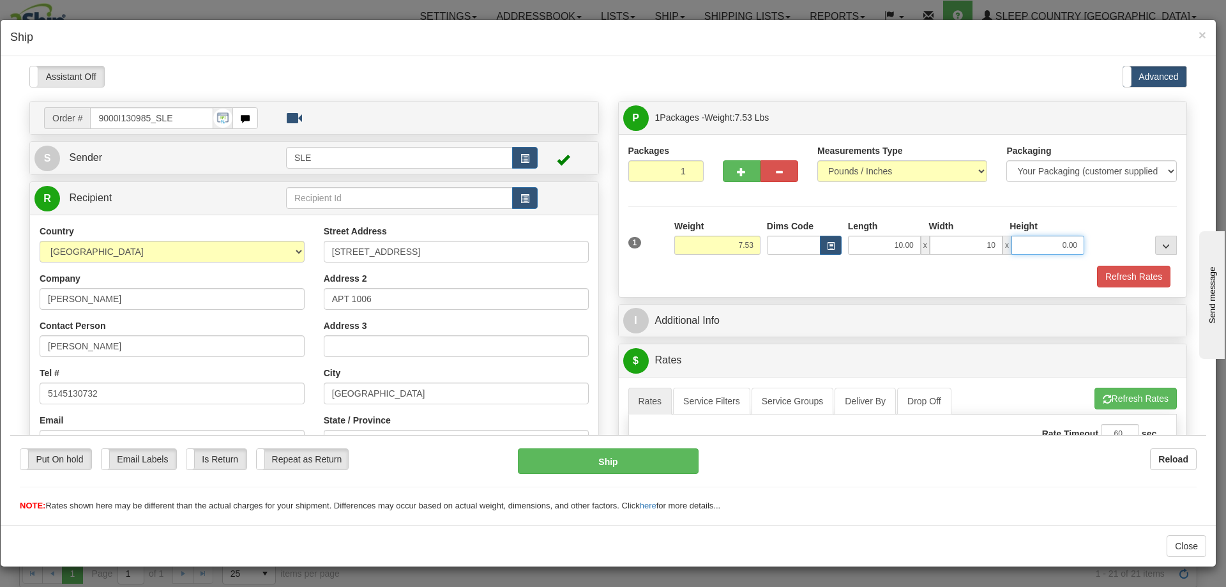
type input "10.00"
type input "19.50"
click at [1097, 265] on button "Refresh Rates" at bounding box center [1133, 276] width 73 height 22
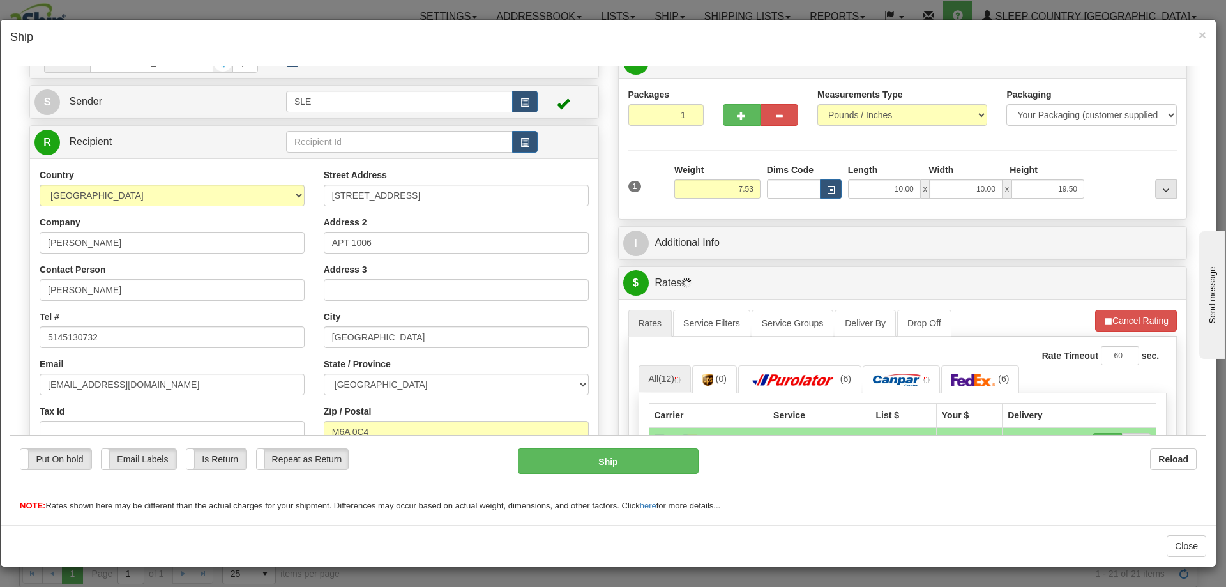
scroll to position [192, 0]
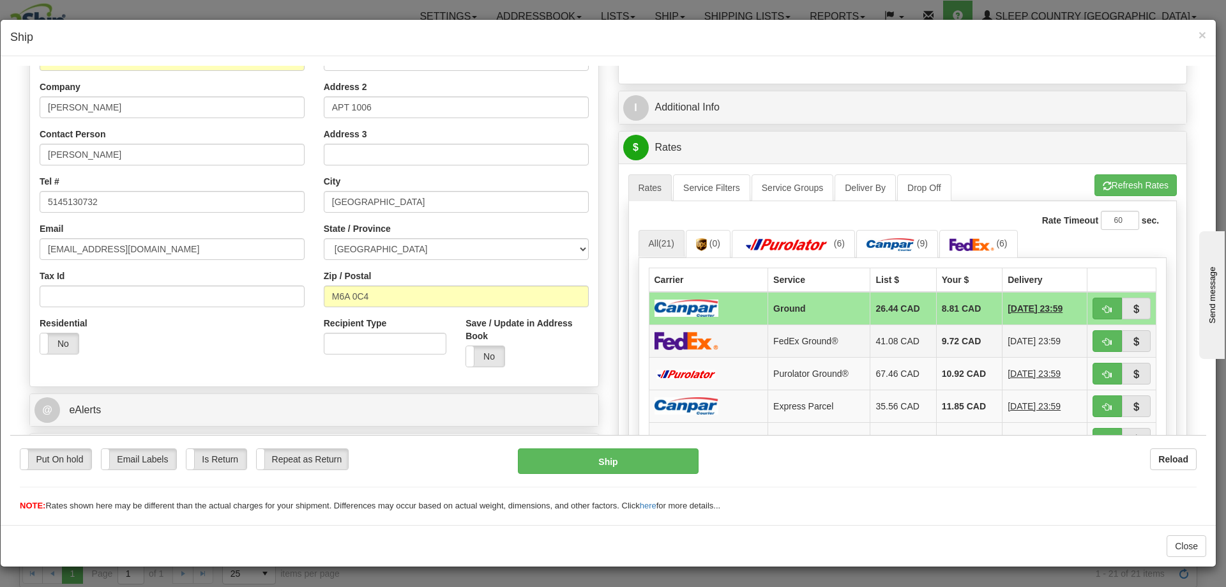
click at [1088, 337] on td at bounding box center [1122, 340] width 69 height 33
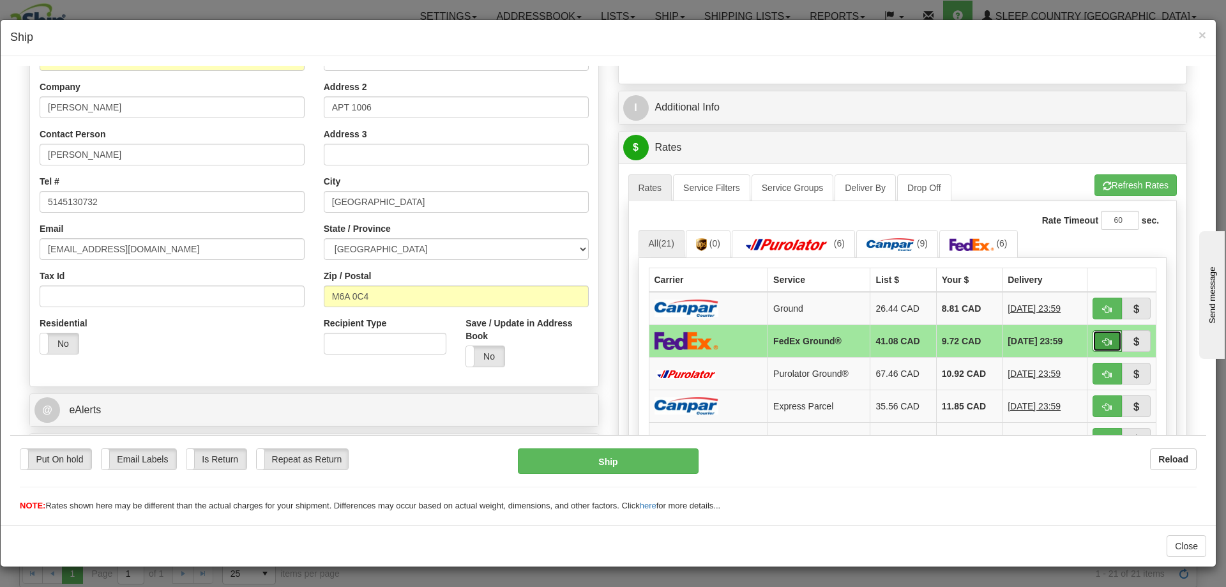
click at [1103, 337] on span "button" at bounding box center [1107, 341] width 9 height 8
type input "92"
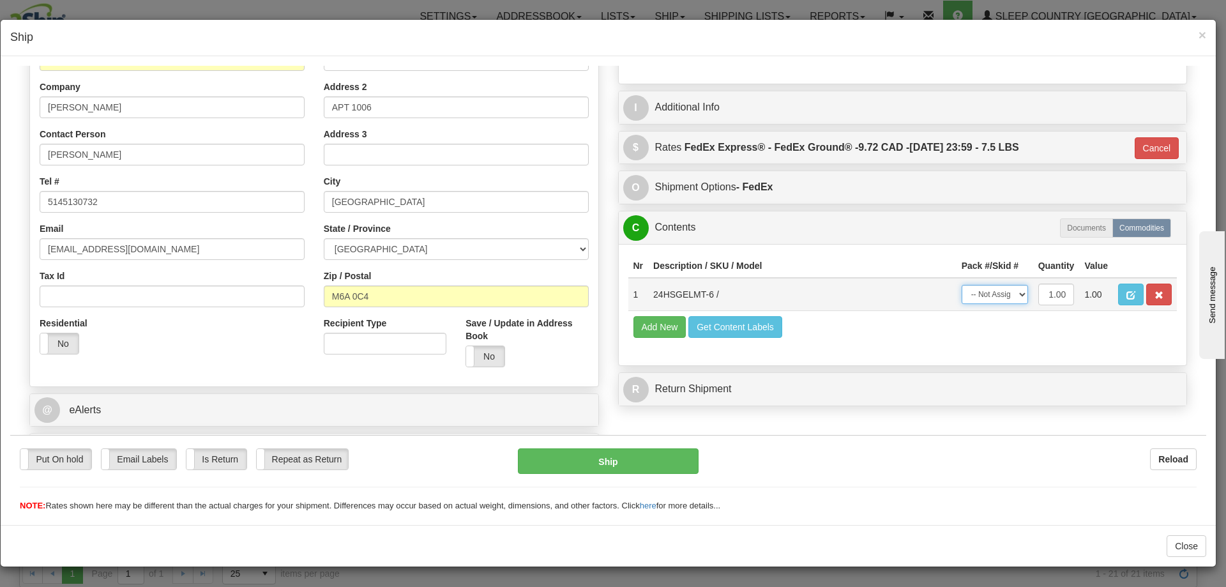
drag, startPoint x: 966, startPoint y: 287, endPoint x: 979, endPoint y: 296, distance: 16.1
click at [966, 287] on select "-- Not Assigned -- Package 1" at bounding box center [995, 293] width 66 height 19
select select "0"
click at [962, 284] on select "-- Not Assigned -- Package 1" at bounding box center [995, 293] width 66 height 19
click at [669, 457] on button "Ship" at bounding box center [608, 461] width 180 height 26
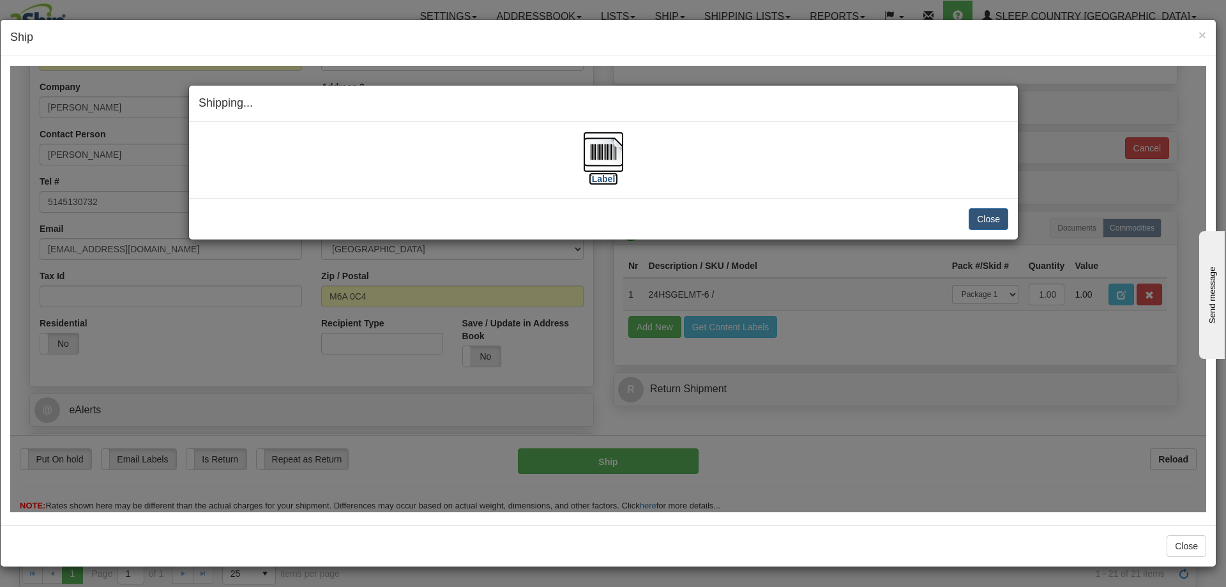
click at [610, 163] on img at bounding box center [603, 151] width 41 height 41
click at [982, 211] on button "Close" at bounding box center [989, 219] width 40 height 22
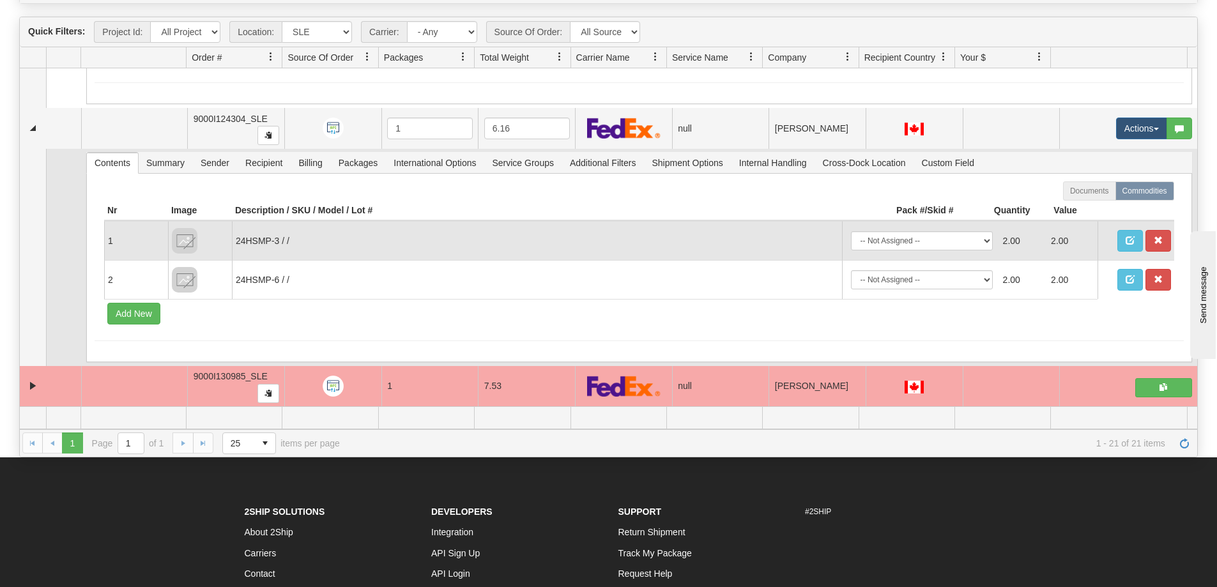
scroll to position [0, 0]
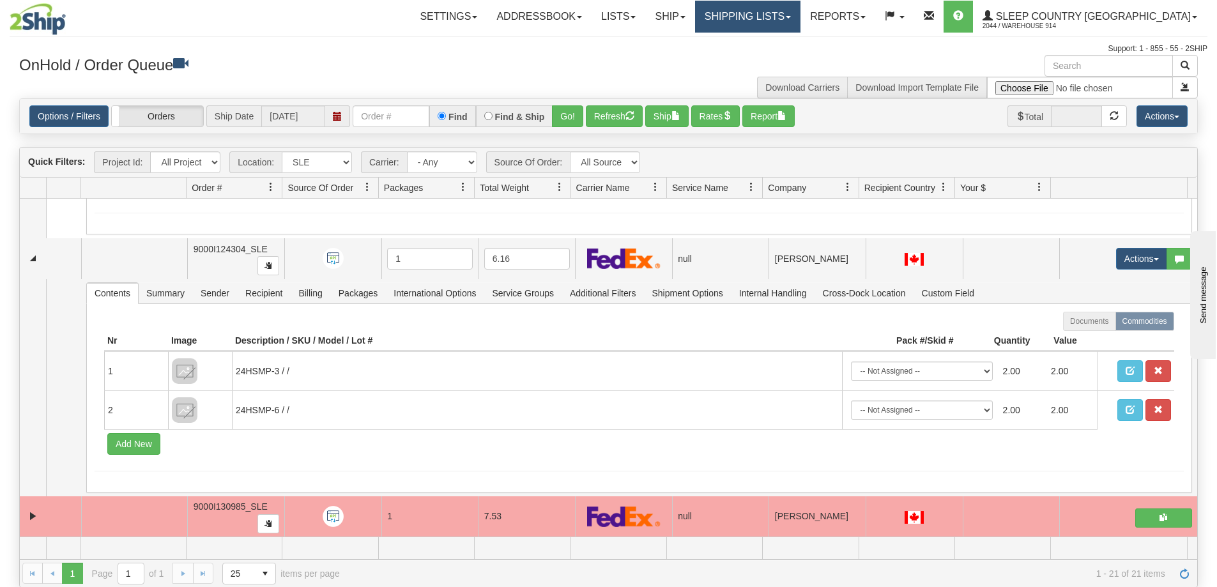
click at [800, 2] on link "Shipping lists" at bounding box center [747, 17] width 105 height 32
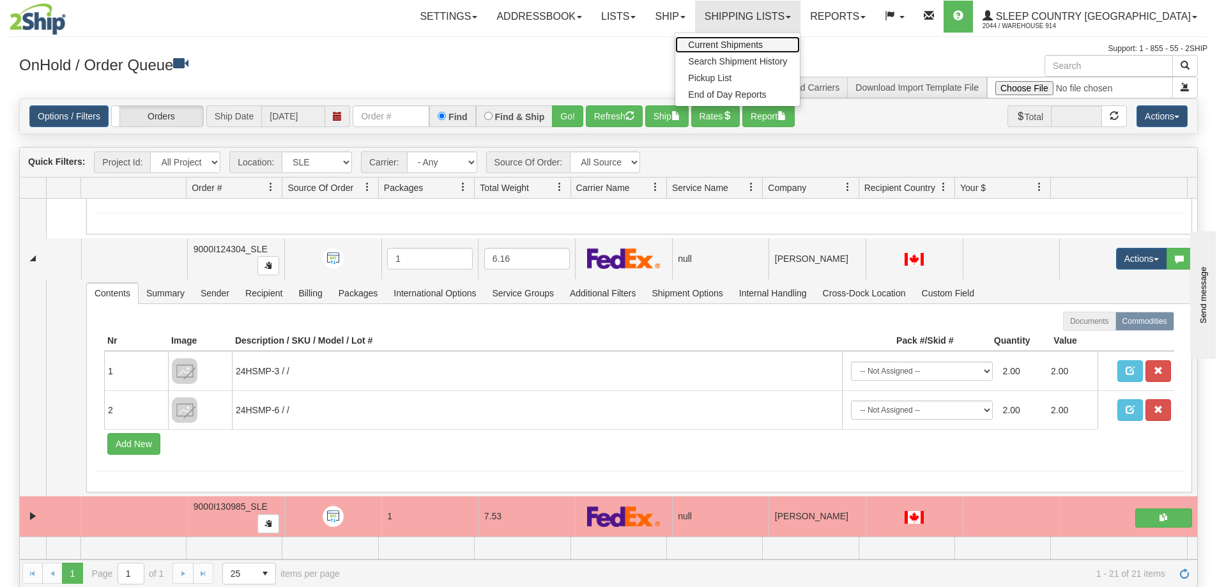
click at [763, 42] on span "Current Shipments" at bounding box center [725, 45] width 75 height 10
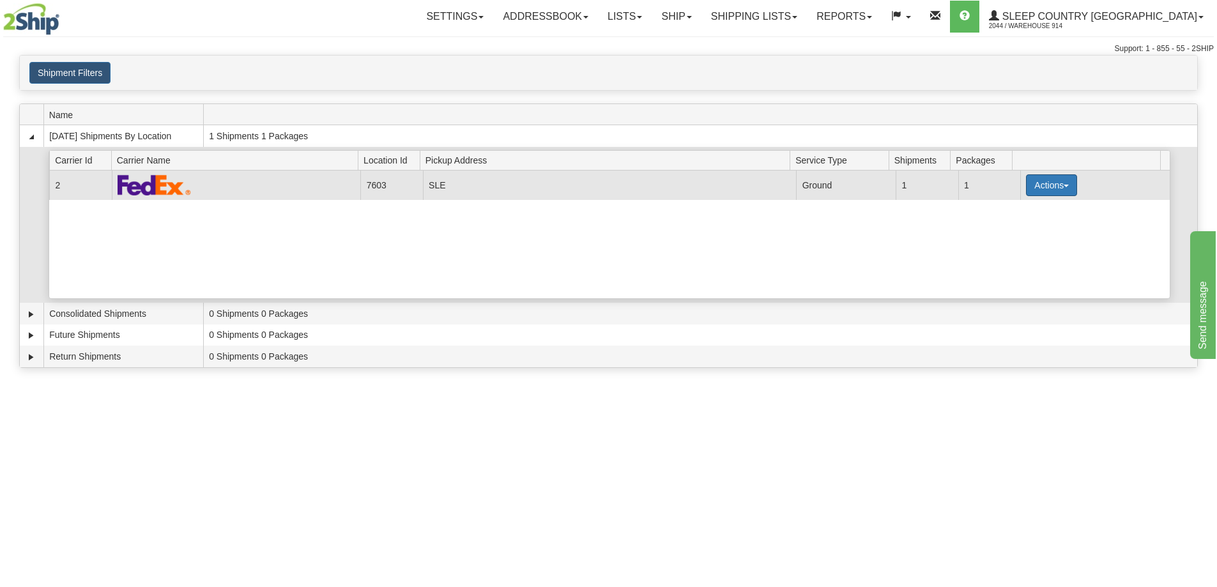
click at [1046, 179] on button "Actions" at bounding box center [1051, 185] width 51 height 22
click at [1021, 225] on link "Close" at bounding box center [1025, 226] width 102 height 17
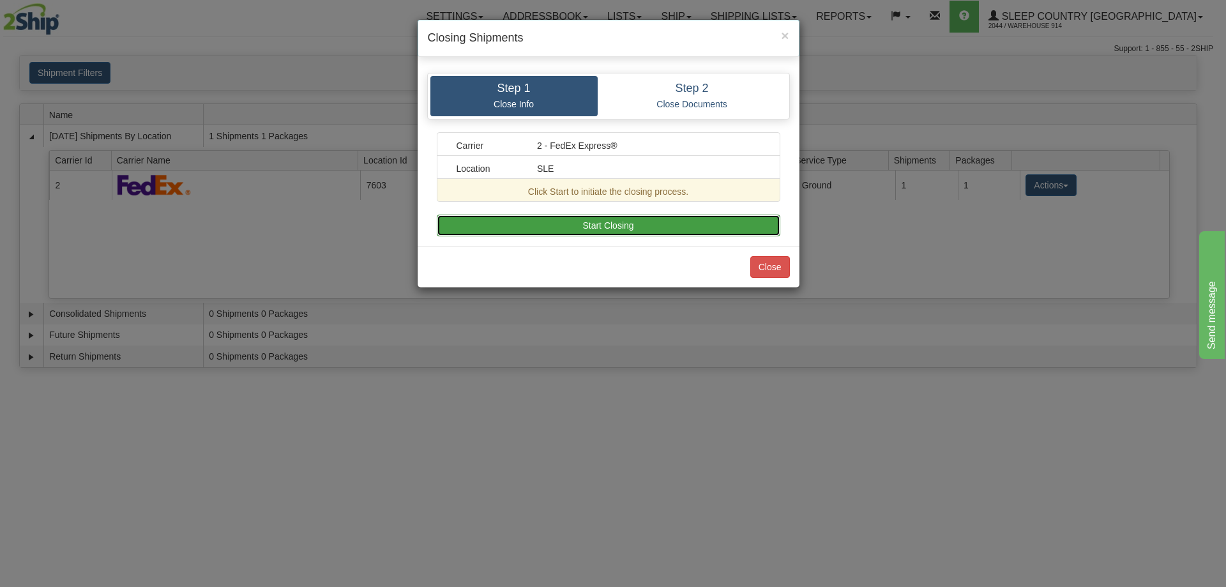
click at [716, 228] on button "Start Closing" at bounding box center [609, 226] width 344 height 22
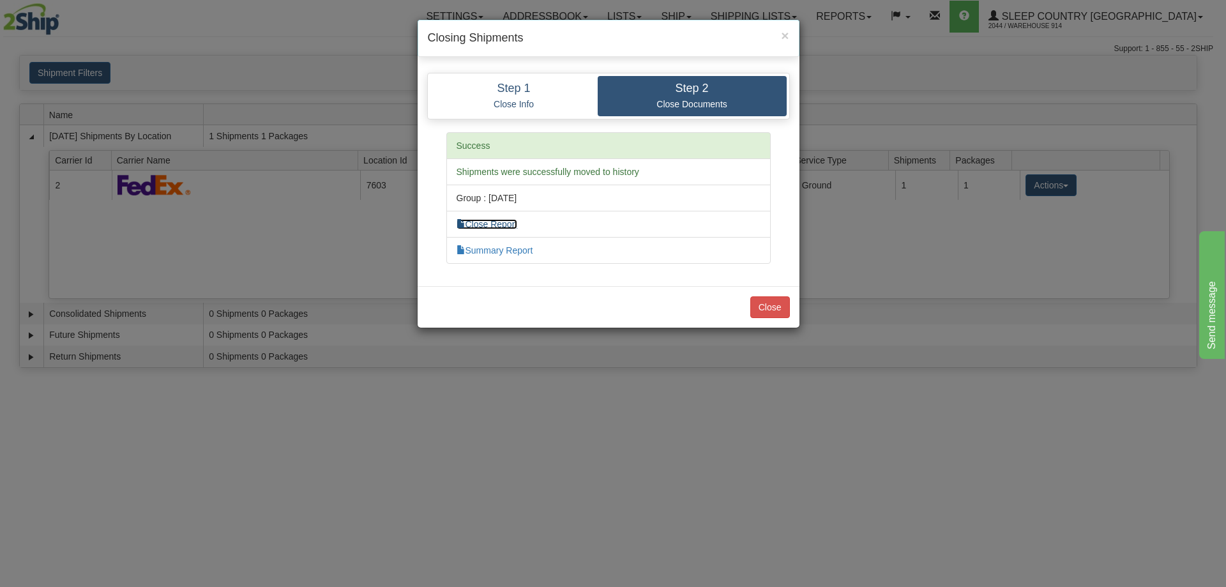
click at [498, 224] on link "Close Report" at bounding box center [487, 224] width 61 height 10
click at [897, 112] on div "× Closing Shipments Step 1 Close Info Step 2 Close Documents Carrier 2 - FedEx …" at bounding box center [613, 293] width 1226 height 587
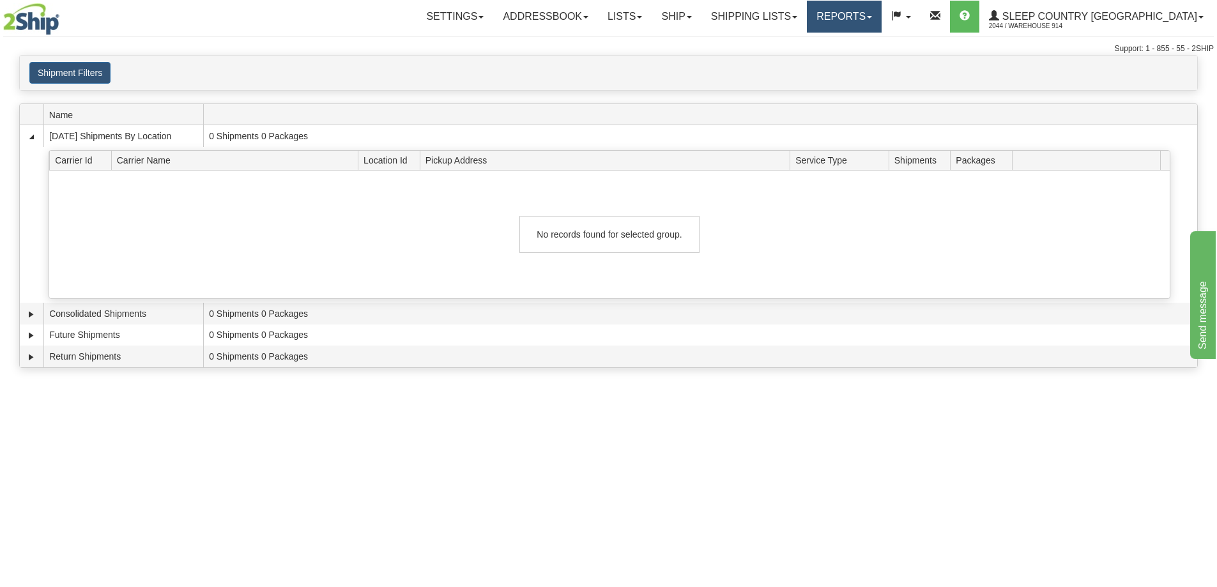
click at [881, 27] on link "Reports" at bounding box center [844, 17] width 75 height 32
click at [881, 50] on link "Standard" at bounding box center [822, 44] width 117 height 17
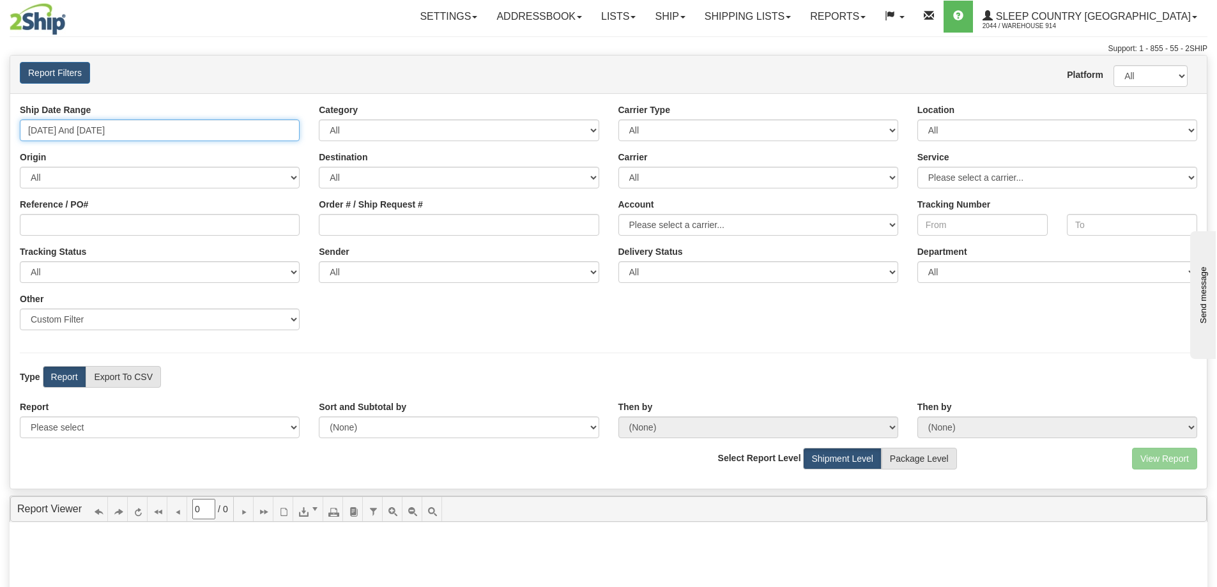
click at [156, 130] on input "[DATE] And [DATE]" at bounding box center [160, 130] width 280 height 22
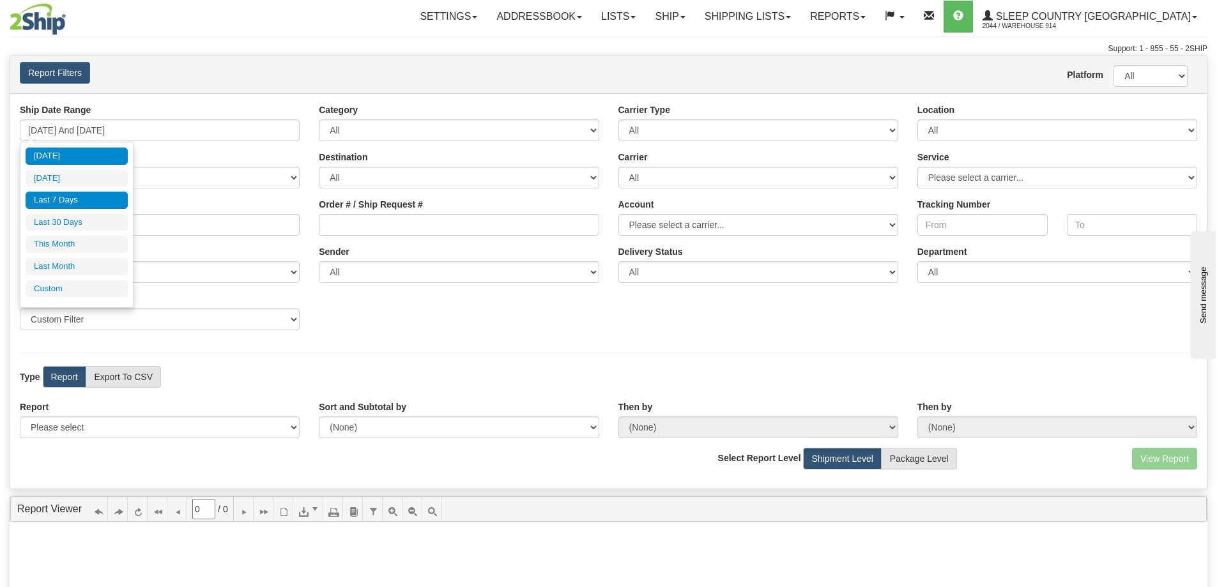
click at [97, 158] on li "[DATE]" at bounding box center [77, 156] width 102 height 17
type input "[DATE] And [DATE]"
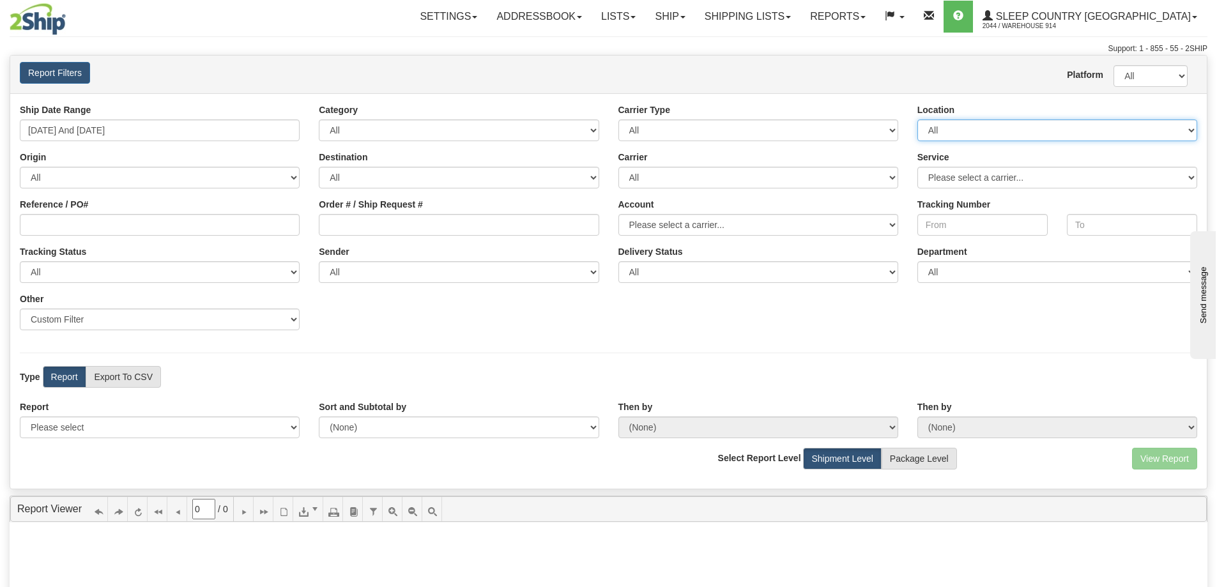
click at [1010, 130] on select "All 9009 914 BEDDN CASPC END SLE ZINUC" at bounding box center [1057, 130] width 280 height 22
select select "7603"
click at [917, 119] on select "All 9009 914 BEDDN CASPC END SLE ZINUC" at bounding box center [1057, 130] width 280 height 22
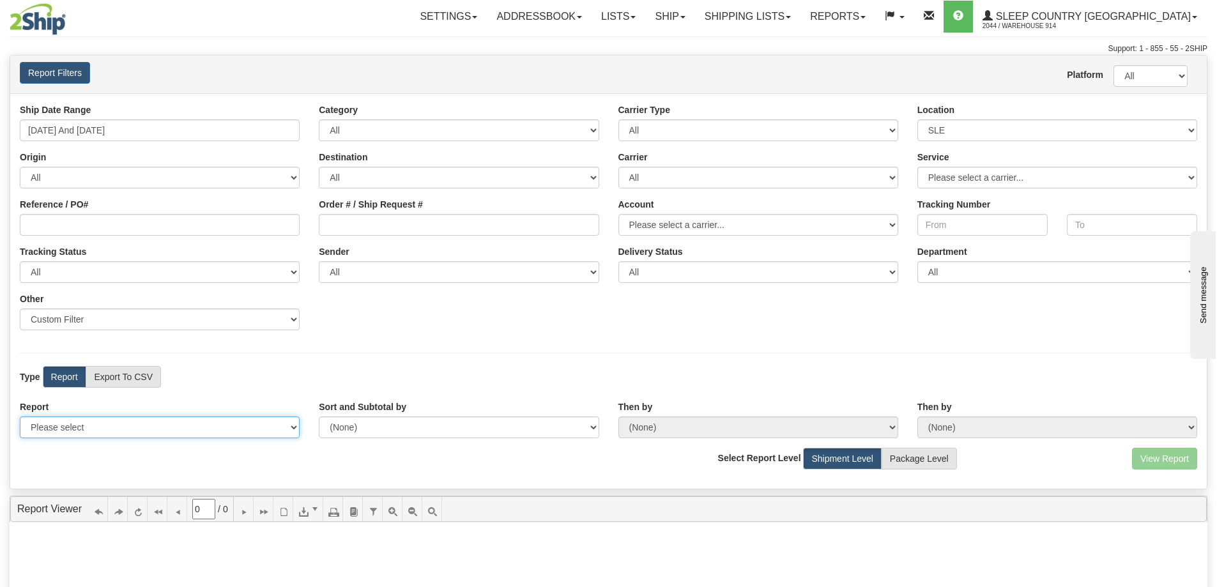
click at [190, 433] on select "Please select 1 Line Shipment Report Address Detail Basic Shipment Overview Can…" at bounding box center [160, 427] width 280 height 22
select select "Users\DetailShipmentExport.trdx"
click at [20, 416] on select "Please select 1 Line Shipment Report Address Detail Basic Shipment Overview Can…" at bounding box center [160, 427] width 280 height 22
click at [1174, 460] on button "View Report" at bounding box center [1164, 459] width 65 height 22
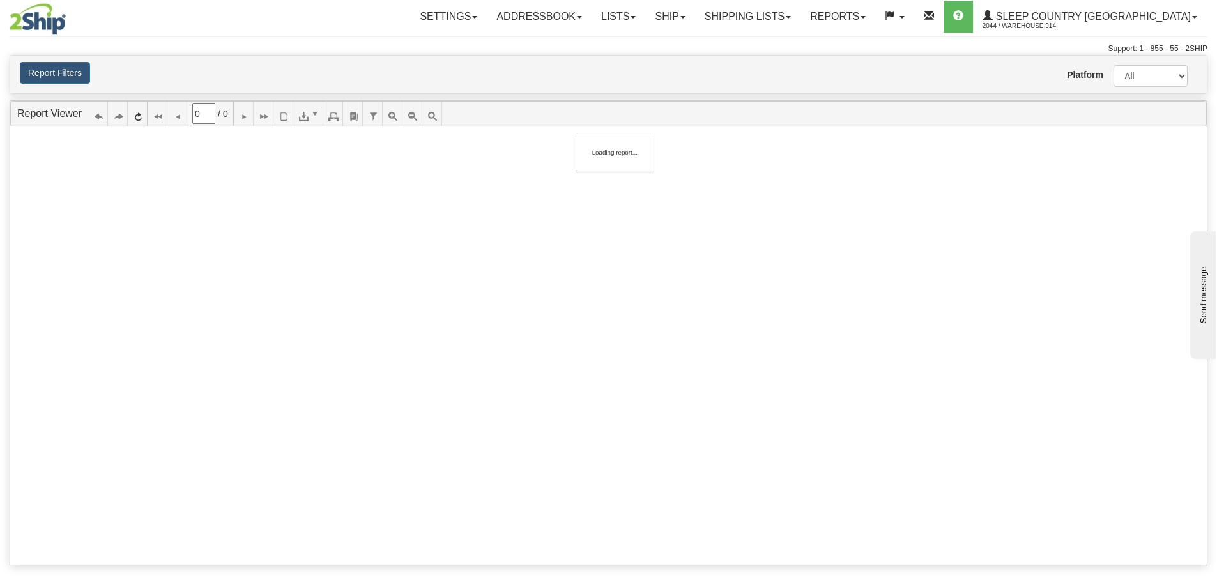
type input "1"
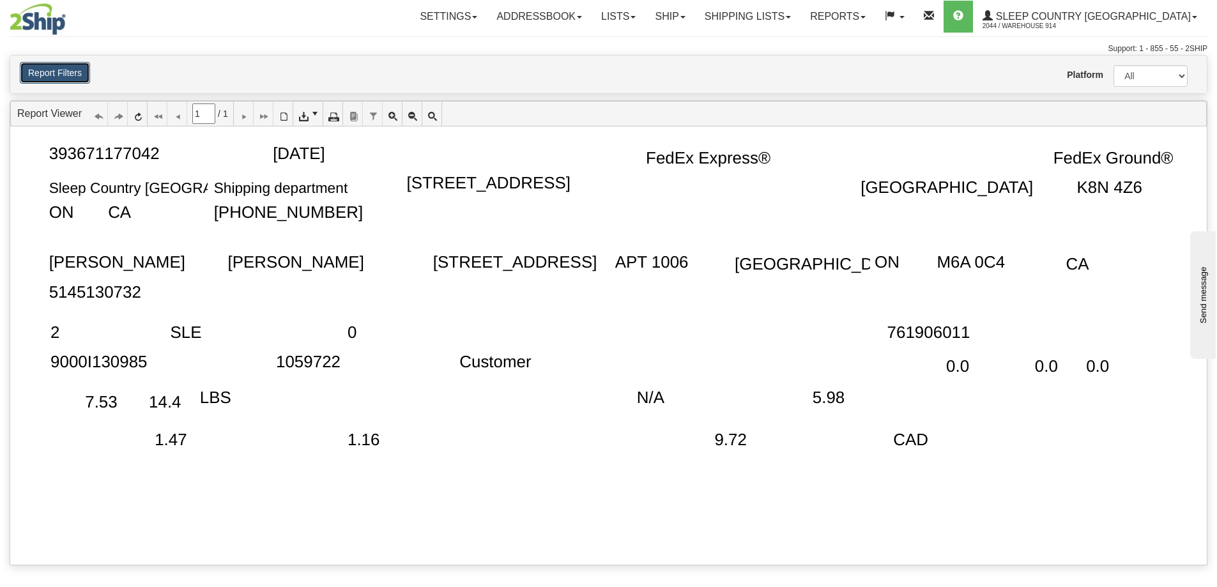
click at [38, 73] on button "Report Filters" at bounding box center [55, 73] width 70 height 22
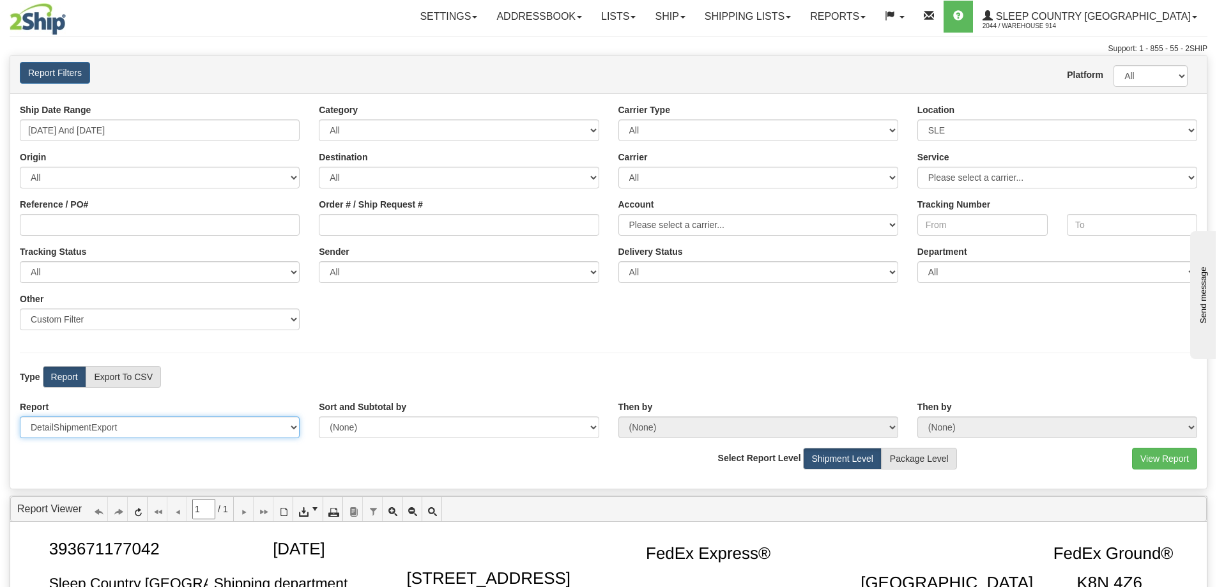
drag, startPoint x: 151, startPoint y: 432, endPoint x: 158, endPoint y: 431, distance: 6.5
click at [151, 432] on select "Please select 1 Line Shipment Report Address Detail Basic Shipment Overview Can…" at bounding box center [160, 427] width 280 height 22
select select "Users\Full Reference Detail.trdx"
click at [20, 416] on select "Please select 1 Line Shipment Report Address Detail Basic Shipment Overview Can…" at bounding box center [160, 427] width 280 height 22
click at [1182, 460] on button "View Report" at bounding box center [1164, 459] width 65 height 22
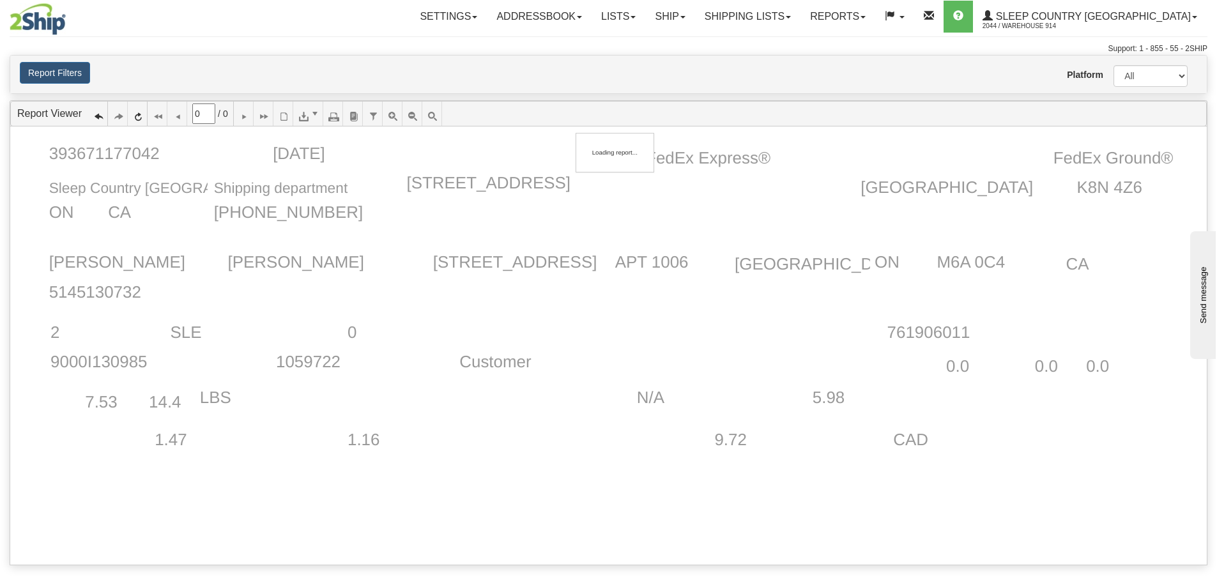
type input "1"
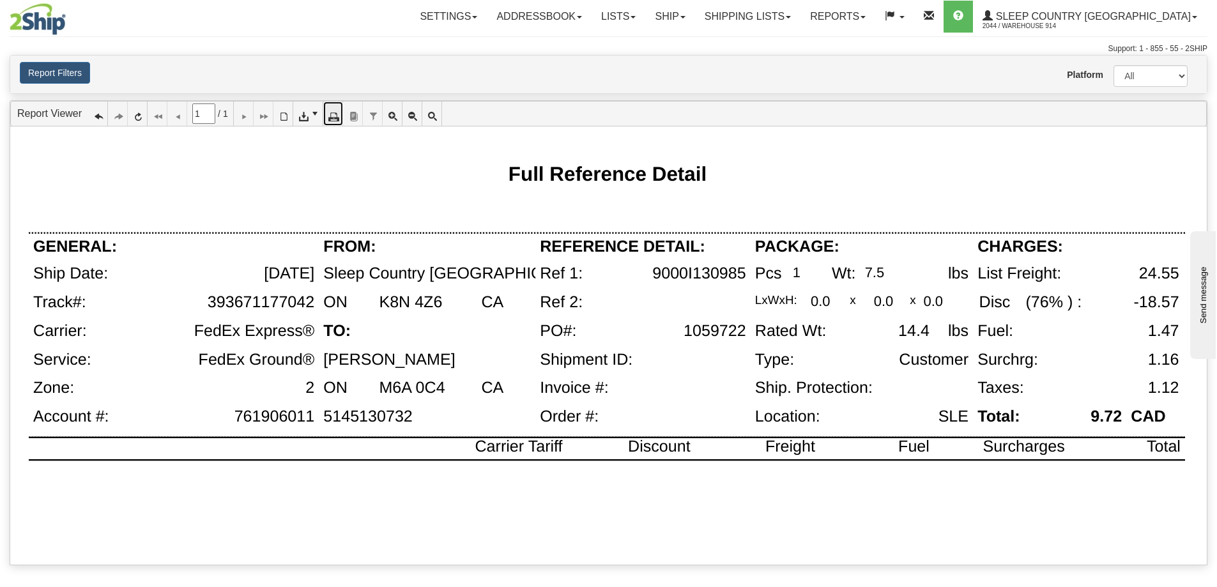
click at [337, 118] on icon at bounding box center [332, 113] width 9 height 9
click at [75, 72] on button "Report Filters" at bounding box center [55, 73] width 70 height 22
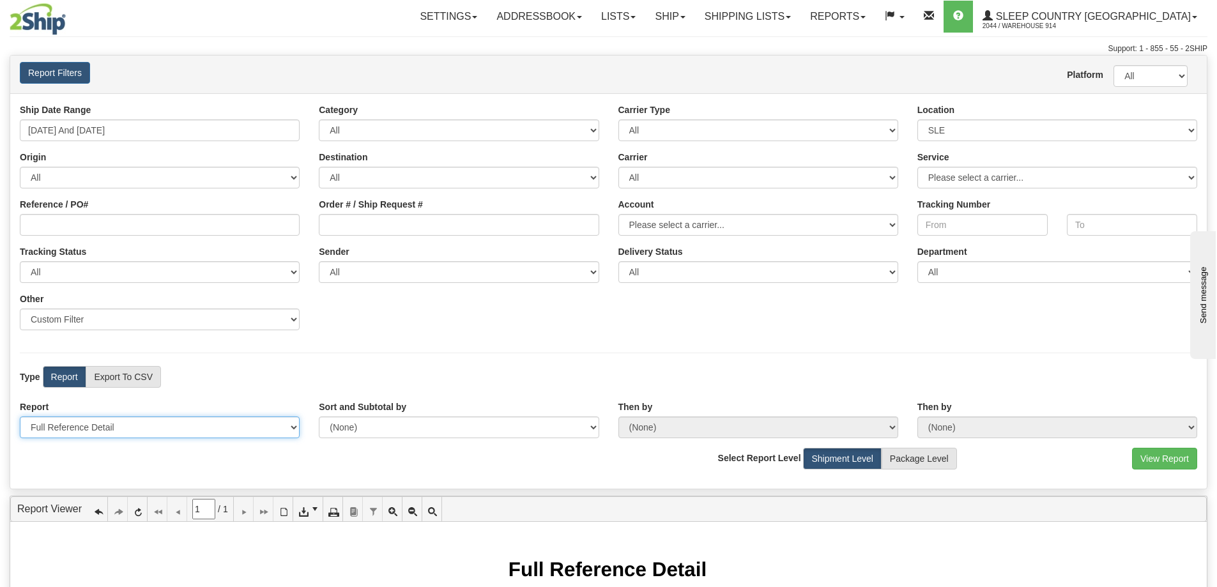
click at [151, 430] on select "Please select 1 Line Shipment Report Address Detail Basic Shipment Overview Can…" at bounding box center [160, 427] width 280 height 22
select select "Users\Contents Detail.trdx"
click at [20, 416] on select "Please select 1 Line Shipment Report Address Detail Basic Shipment Overview Can…" at bounding box center [160, 427] width 280 height 22
click at [1164, 454] on button "View Report" at bounding box center [1164, 459] width 65 height 22
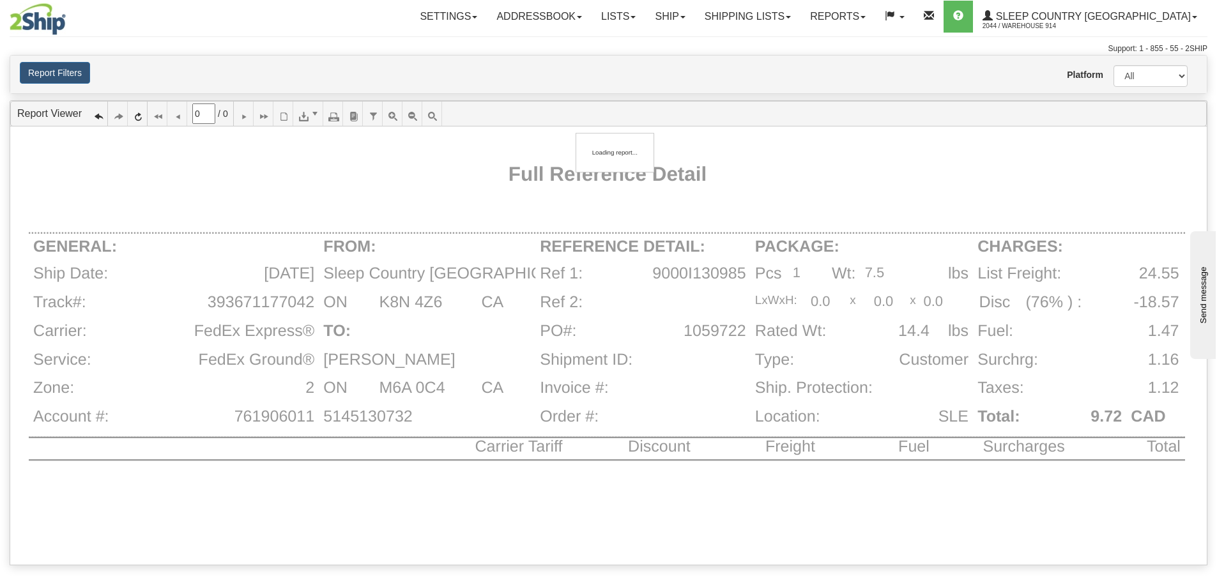
type input "1"
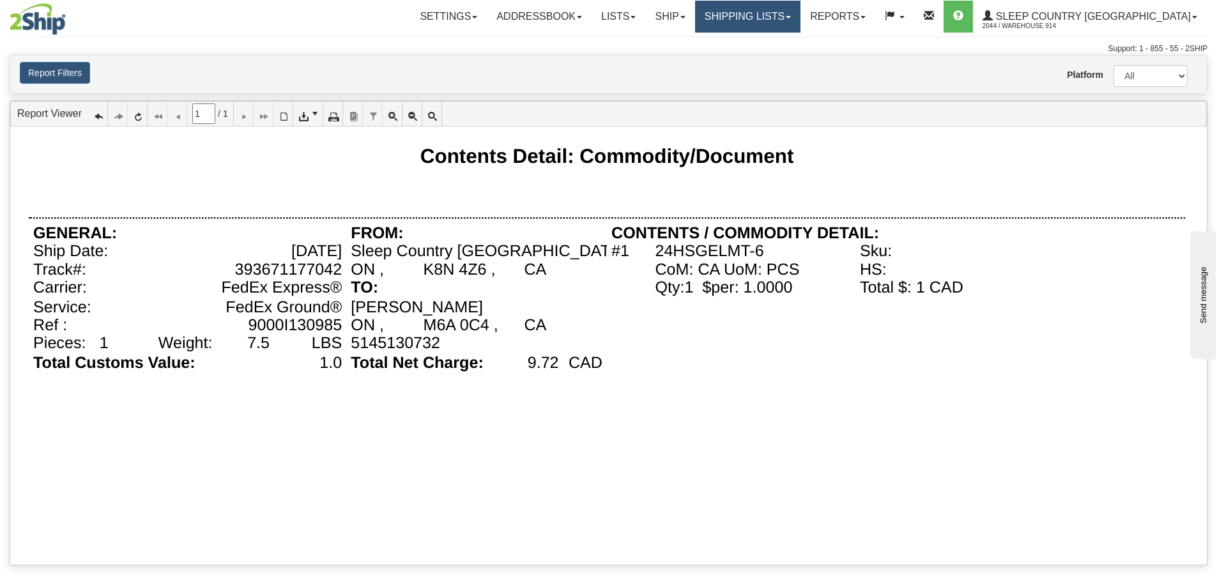
click at [800, 12] on link "Shipping lists" at bounding box center [747, 17] width 105 height 32
click at [334, 110] on icon at bounding box center [332, 113] width 9 height 9
